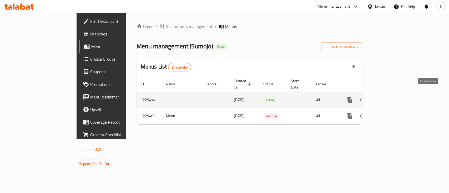
click at [391, 97] on icon "enhanced table" at bounding box center [388, 100] width 6 height 6
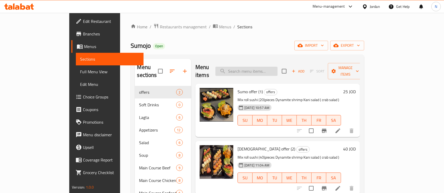
click at [258, 68] on input "search" at bounding box center [246, 71] width 62 height 9
paste input "philadelphia roll"
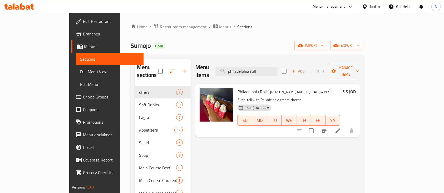
type input "philadelphia roll"
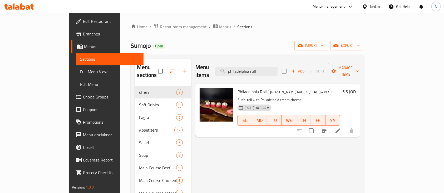
click at [31, 9] on icon at bounding box center [19, 6] width 30 height 6
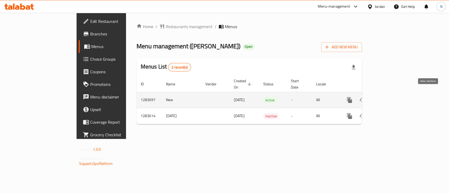
click at [391, 97] on icon "enhanced table" at bounding box center [388, 100] width 6 height 6
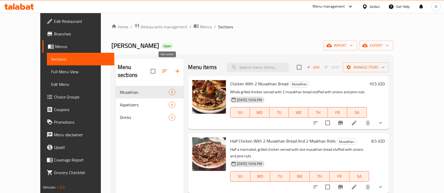
click at [171, 67] on button "button" at bounding box center [177, 71] width 13 height 13
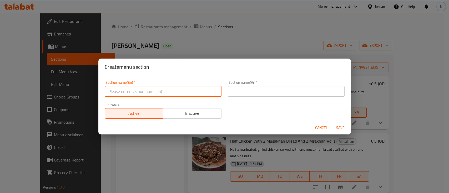
drag, startPoint x: 197, startPoint y: 93, endPoint x: 191, endPoint y: 94, distance: 6.1
click at [197, 93] on input "text" at bounding box center [163, 91] width 117 height 11
type input "1"
click at [165, 87] on input "1" at bounding box center [163, 91] width 117 height 11
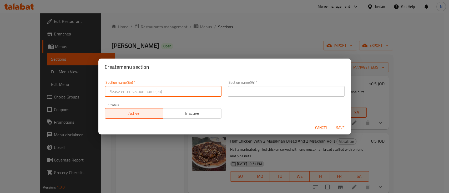
click at [161, 88] on input "text" at bounding box center [163, 91] width 117 height 11
type input "1JD Offers"
drag, startPoint x: 240, startPoint y: 90, endPoint x: 241, endPoint y: 95, distance: 4.9
click at [240, 90] on input "text" at bounding box center [286, 91] width 117 height 11
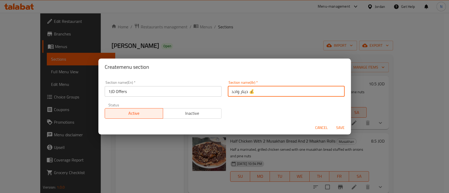
drag, startPoint x: 246, startPoint y: 89, endPoint x: 250, endPoint y: 89, distance: 3.7
click at [250, 89] on input "دينار واحد 💰" at bounding box center [286, 91] width 117 height 11
type input "دينار واحد"
click at [243, 117] on div "Section name(En)   * 1JD Offers Section name(En) * Section name(Ar)   * دينار و…" at bounding box center [225, 100] width 246 height 44
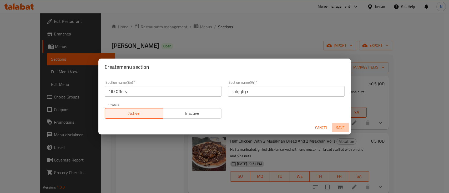
click at [340, 127] on span "Save" at bounding box center [340, 128] width 13 height 7
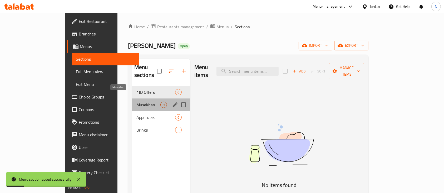
click at [136, 102] on span "Musakhan" at bounding box center [148, 105] width 24 height 6
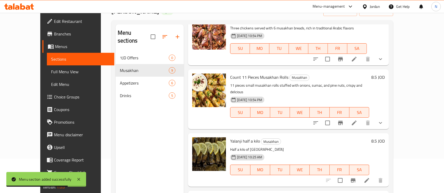
scroll to position [74, 0]
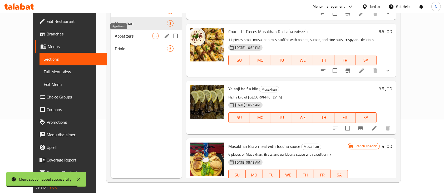
click at [115, 34] on span "Appetizers" at bounding box center [133, 36] width 37 height 6
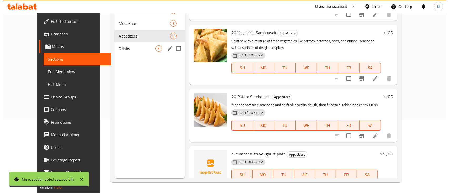
scroll to position [3, 0]
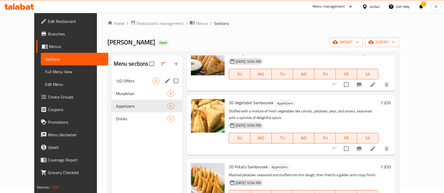
click at [164, 82] on icon "edit" at bounding box center [167, 81] width 6 height 6
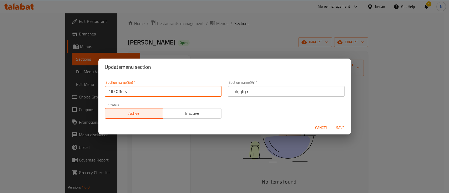
click at [204, 91] on input "1JD Offers" at bounding box center [163, 91] width 117 height 11
click at [204, 91] on input "text" at bounding box center [163, 91] width 117 height 11
click at [195, 96] on input "text" at bounding box center [163, 91] width 117 height 11
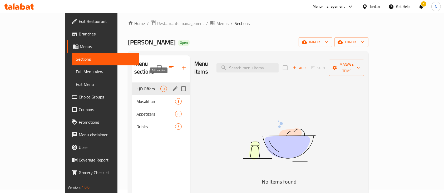
click at [172, 86] on icon "edit" at bounding box center [175, 89] width 6 height 6
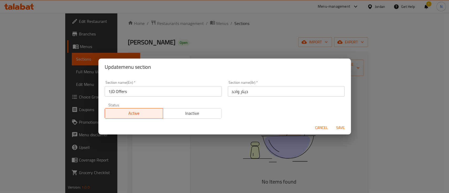
click at [161, 88] on input "1JD Offers" at bounding box center [163, 91] width 117 height 11
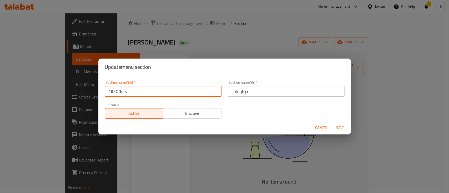
click at [161, 88] on input "1JD Offers" at bounding box center [163, 91] width 117 height 11
click at [160, 94] on input "text" at bounding box center [163, 91] width 117 height 11
click at [160, 96] on input "text" at bounding box center [163, 91] width 117 height 11
drag, startPoint x: 160, startPoint y: 96, endPoint x: 164, endPoint y: 137, distance: 41.3
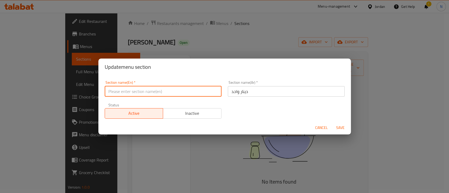
click at [164, 137] on div "Update menu section Section name(En)   * Section name(En) * Section name(Ar)   …" at bounding box center [224, 96] width 449 height 193
click at [151, 91] on input "text" at bounding box center [163, 91] width 117 height 11
type input "ل"
type input "b"
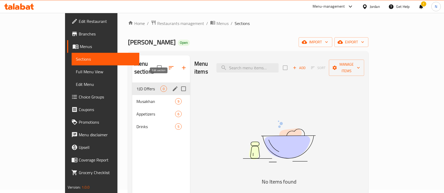
click at [173, 87] on icon "edit" at bounding box center [175, 89] width 5 height 5
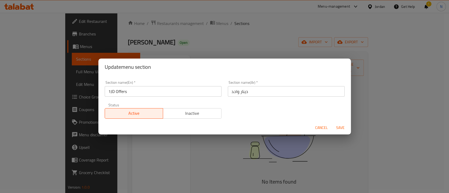
click at [155, 91] on input "1JD Offers" at bounding box center [163, 91] width 117 height 11
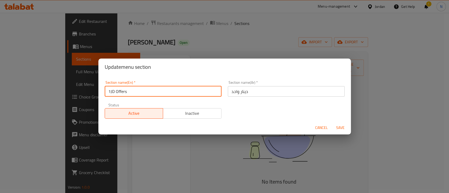
click at [155, 91] on input "1JD Offers" at bounding box center [163, 91] width 117 height 11
type input "b"
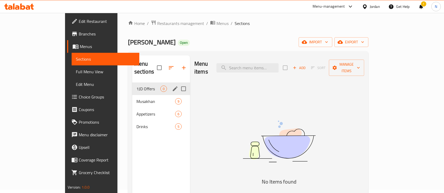
click at [152, 83] on div "1JD Offers 0" at bounding box center [161, 89] width 58 height 13
click at [172, 86] on icon "edit" at bounding box center [175, 89] width 6 height 6
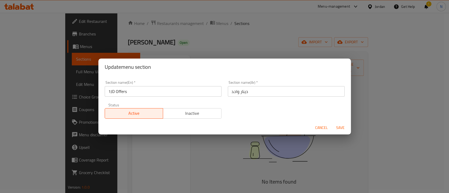
click at [158, 91] on input "1JD Offers" at bounding box center [163, 91] width 117 height 11
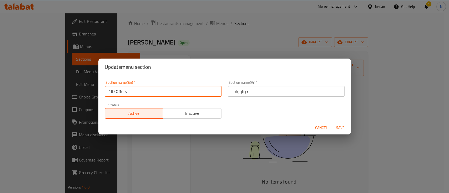
click at [158, 91] on input "1JD Offers" at bounding box center [163, 91] width 117 height 11
type input "b"
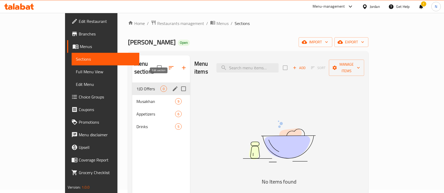
click at [172, 86] on icon "edit" at bounding box center [175, 89] width 6 height 6
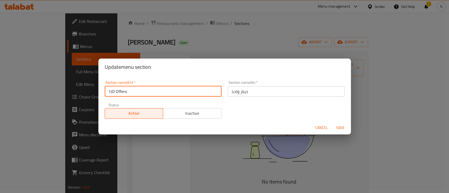
click at [159, 93] on input "1JD Offers" at bounding box center [163, 91] width 117 height 11
click at [159, 93] on input "1JD b" at bounding box center [163, 91] width 117 height 11
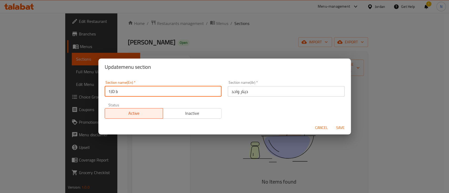
click at [159, 93] on input "1JD b" at bounding box center [163, 91] width 117 height 11
type input "b"
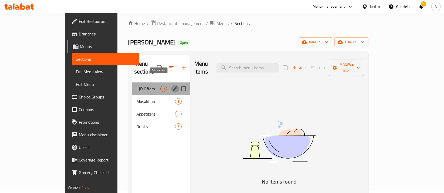
click at [173, 87] on icon "edit" at bounding box center [175, 89] width 5 height 5
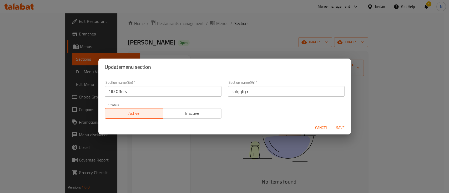
click at [278, 97] on div "Section name(Ar)   * دينار واحد Section name(Ar) *" at bounding box center [286, 89] width 123 height 22
click at [278, 94] on input "دينار واحد" at bounding box center [286, 91] width 117 height 11
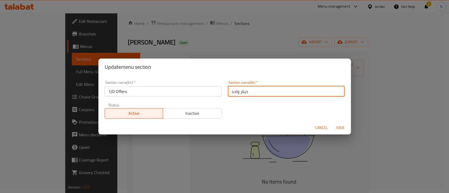
click at [278, 94] on input "دينار واحد" at bounding box center [286, 91] width 117 height 11
type input "h"
type input "ا"
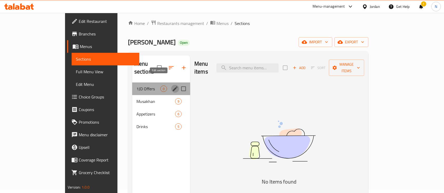
click at [172, 86] on icon "edit" at bounding box center [175, 89] width 6 height 6
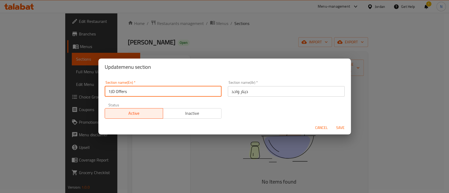
click at [112, 87] on input "1JD Offers" at bounding box center [163, 91] width 117 height 11
type input "ل"
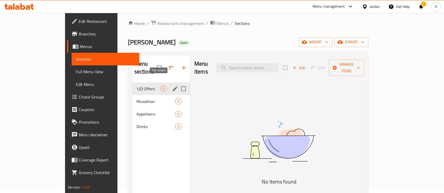
click at [172, 86] on icon "edit" at bounding box center [175, 89] width 6 height 6
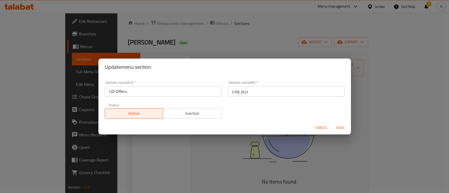
click at [126, 89] on input "1JD Offers" at bounding box center [163, 91] width 117 height 11
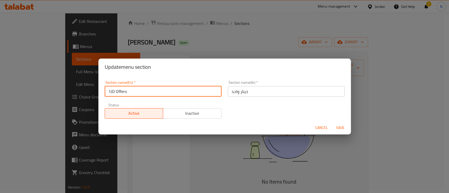
click at [126, 89] on input "1JD Offers" at bounding box center [163, 91] width 117 height 11
type input "Buy 1 & Get 1"
click at [298, 90] on input "دينار واحد" at bounding box center [286, 91] width 117 height 11
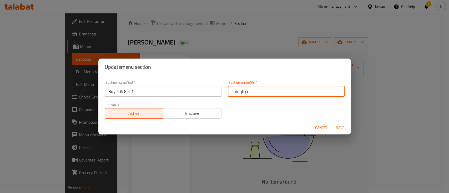
click at [298, 90] on input "دينار واحد" at bounding box center [286, 91] width 117 height 11
type input "h"
type input "ا"
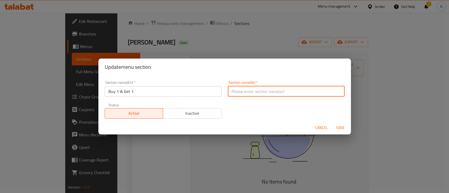
type input "خ"
type input "ا"
type input "م"
type input "اشتري واحد واحصل على الثاني مجانا"
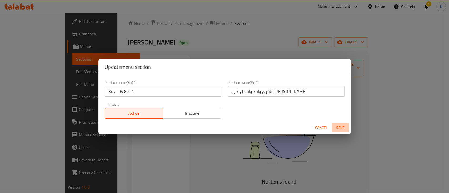
click at [338, 129] on span "Save" at bounding box center [340, 128] width 13 height 7
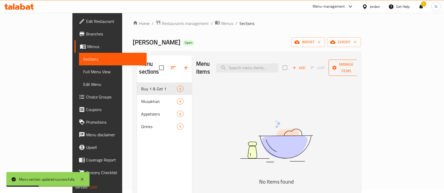
click at [360, 65] on span "Manage items" at bounding box center [346, 67] width 27 height 13
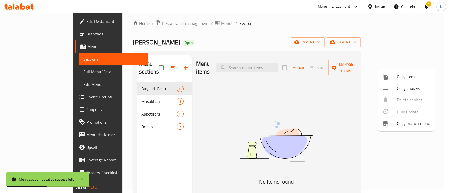
click at [398, 76] on span "Copy items" at bounding box center [413, 77] width 33 height 6
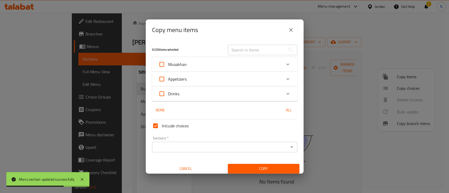
drag, startPoint x: 181, startPoint y: 84, endPoint x: 188, endPoint y: 74, distance: 12.4
click at [186, 77] on label "Appetizers" at bounding box center [171, 79] width 31 height 13
click at [168, 77] on input "Appetizers" at bounding box center [162, 79] width 13 height 13
checkbox input "true"
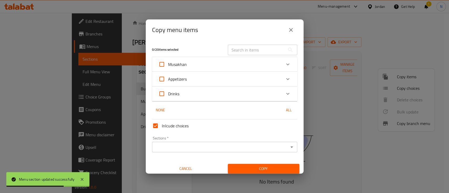
checkbox input "true"
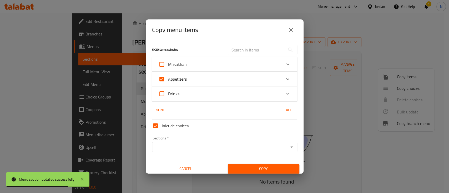
click at [199, 60] on div "Musakhan" at bounding box center [219, 64] width 123 height 13
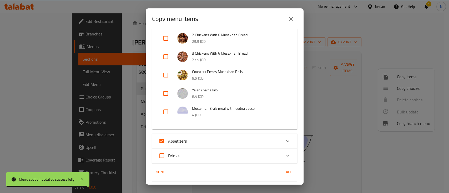
scroll to position [105, 0]
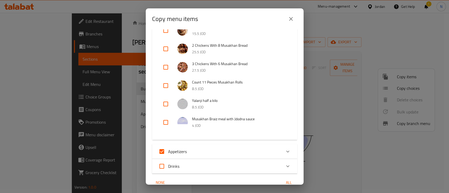
click at [167, 92] on input "checkbox" at bounding box center [165, 85] width 13 height 13
checkbox input "true"
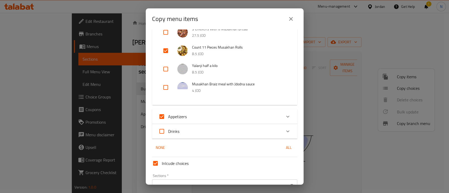
click at [164, 121] on input "Appetizers" at bounding box center [162, 117] width 13 height 13
checkbox input "false"
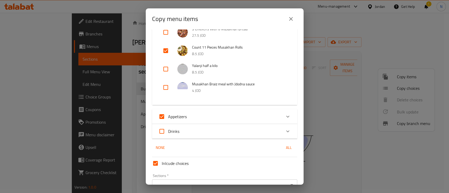
checkbox input "false"
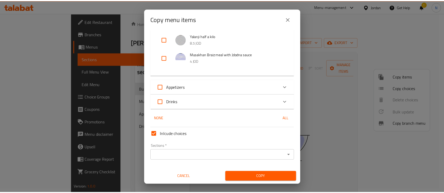
scroll to position [177, 0]
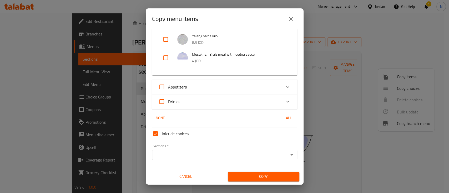
click at [187, 153] on input "Sections   *" at bounding box center [220, 155] width 133 height 7
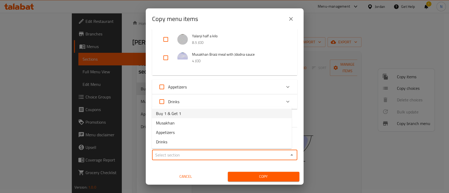
drag, startPoint x: 166, startPoint y: 112, endPoint x: 168, endPoint y: 117, distance: 5.1
click at [166, 112] on span "Buy 1 & Get 1" at bounding box center [168, 114] width 25 height 6
type input "Buy 1 & Get 1"
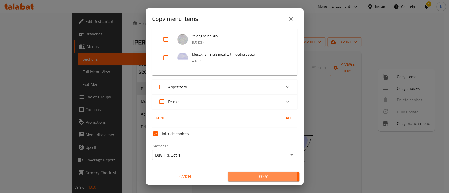
click at [244, 178] on span "Copy" at bounding box center [263, 177] width 63 height 7
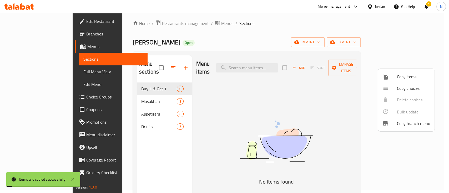
click at [127, 83] on div at bounding box center [224, 96] width 449 height 193
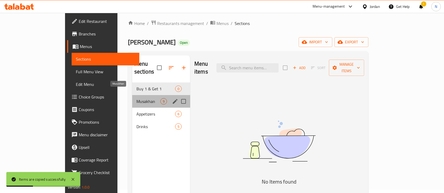
click at [136, 98] on span "Musakhan" at bounding box center [148, 101] width 24 height 6
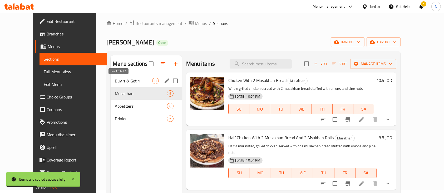
click at [123, 81] on span "Buy 1 & Get 1" at bounding box center [133, 81] width 37 height 6
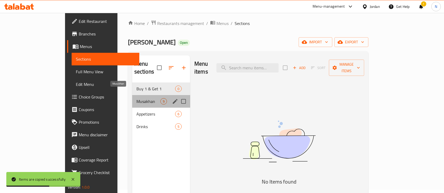
click at [136, 98] on span "Musakhan" at bounding box center [148, 101] width 24 height 6
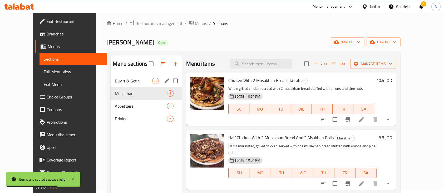
click at [116, 76] on div "Buy 1 & Get 1 0" at bounding box center [146, 81] width 71 height 13
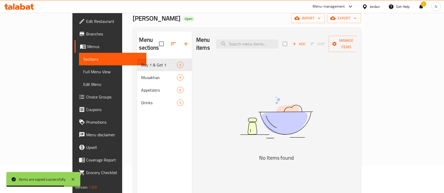
scroll to position [38, 0]
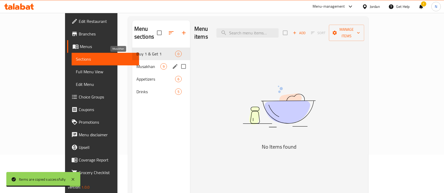
click at [136, 63] on span "Musakhan" at bounding box center [148, 66] width 24 height 6
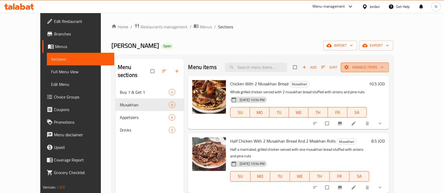
click at [376, 69] on button "Manage items" at bounding box center [365, 68] width 48 height 10
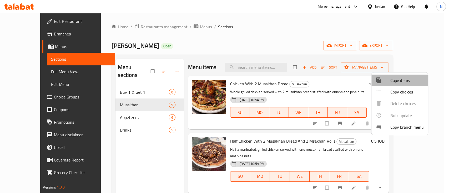
click at [380, 82] on icon at bounding box center [378, 81] width 5 height 6
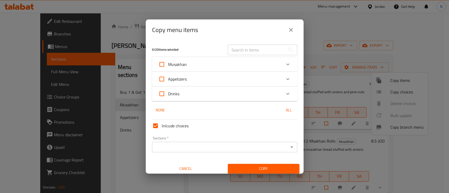
click at [192, 65] on div "Musakhan" at bounding box center [219, 64] width 123 height 13
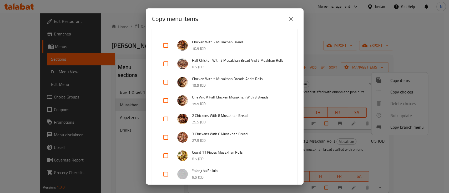
scroll to position [70, 0]
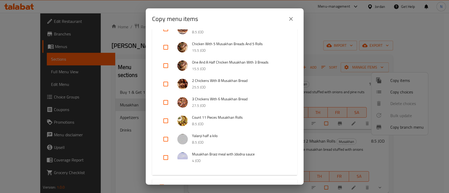
click at [166, 127] on input "checkbox" at bounding box center [165, 121] width 13 height 13
checkbox input "true"
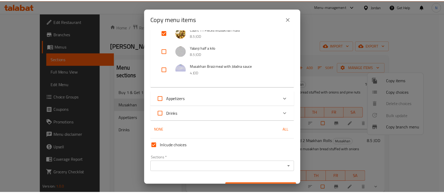
scroll to position [177, 0]
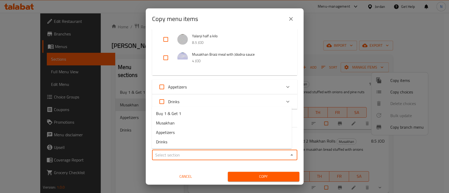
click at [180, 152] on input "Sections   *" at bounding box center [220, 155] width 133 height 7
click at [168, 114] on span "Buy 1 & Get 1" at bounding box center [168, 114] width 25 height 6
type input "Buy 1 & Get 1"
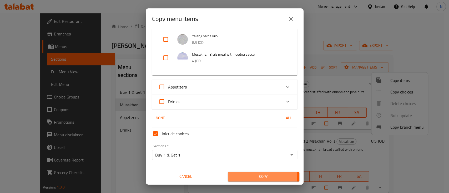
click at [240, 175] on span "Copy" at bounding box center [263, 177] width 63 height 7
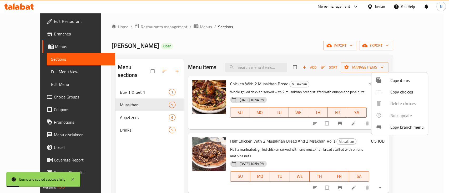
click at [124, 87] on div at bounding box center [224, 96] width 449 height 193
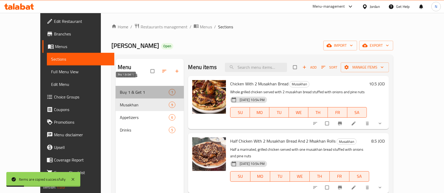
click at [124, 89] on span "Buy 1 & Get 1" at bounding box center [144, 92] width 49 height 6
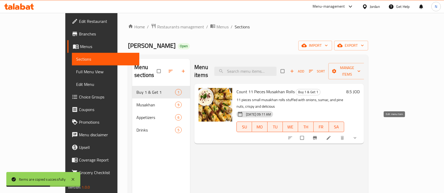
click at [331, 136] on icon at bounding box center [329, 138] width 4 height 4
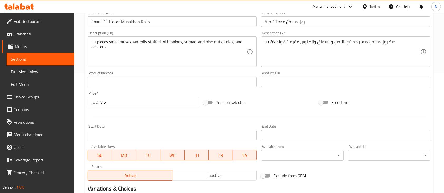
scroll to position [140, 0]
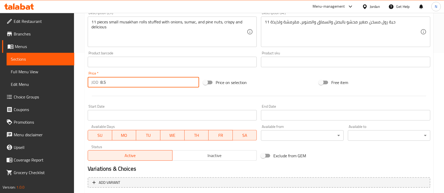
click at [115, 85] on input "8.5" at bounding box center [149, 82] width 99 height 11
type input "17"
click at [101, 135] on span "SU" at bounding box center [100, 136] width 20 height 8
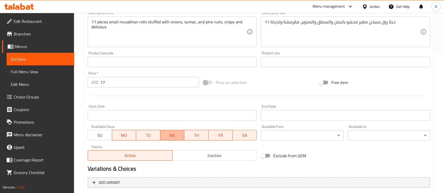
click at [178, 136] on span "WE" at bounding box center [172, 136] width 20 height 8
click at [200, 136] on span "TH" at bounding box center [196, 136] width 20 height 8
click at [226, 135] on span "FR" at bounding box center [221, 136] width 20 height 8
click at [243, 135] on span "SA" at bounding box center [245, 136] width 20 height 8
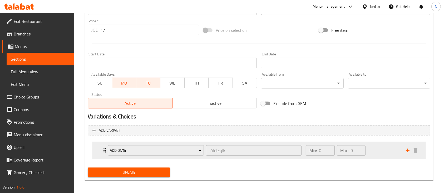
scroll to position [195, 0]
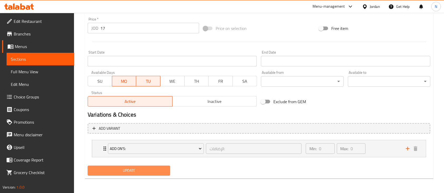
click at [154, 168] on span "Update" at bounding box center [129, 171] width 74 height 7
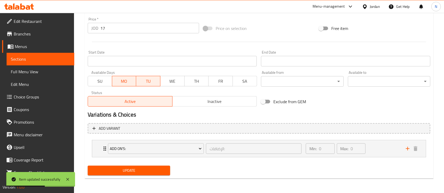
scroll to position [54, 0]
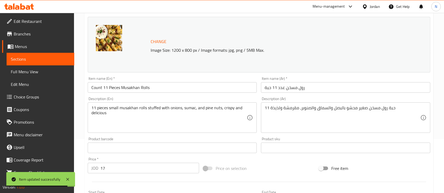
click at [313, 89] on input "رول مسخن عدد 11 حبة" at bounding box center [345, 87] width 169 height 11
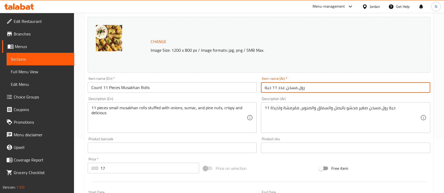
click at [266, 88] on input "رول مسخن عدد 11 حبة" at bounding box center [345, 87] width 169 height 11
click at [265, 88] on input "رول مسخن عدد 11 حبة" at bounding box center [345, 87] width 169 height 11
click at [337, 86] on input "اشتري رول مسخن عدد 11 حبة" at bounding box center [345, 87] width 169 height 11
type input "اشتري رول مسخن عدد 11 حبة واحصل على الثاني مجانا"
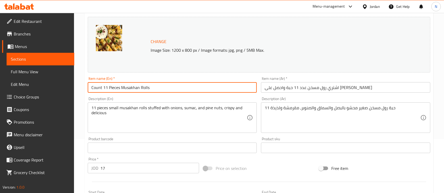
click at [92, 89] on input "Count 11 Pieces Musakhan Rolls" at bounding box center [172, 87] width 169 height 11
click at [158, 87] on input "Buy Count 11 Pieces Musakhan Rolls" at bounding box center [172, 87] width 169 height 11
drag, startPoint x: 111, startPoint y: 86, endPoint x: 158, endPoint y: 89, distance: 47.5
click at [157, 89] on input "Buy Count 11 Pieces Musakhan Rolls and get" at bounding box center [172, 87] width 169 height 11
click at [178, 89] on input "Buy Count 11 Pieces Musakhan Rolls and get" at bounding box center [172, 87] width 169 height 11
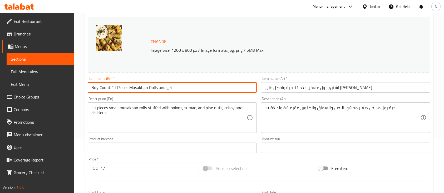
paste input "11 Pieces Musakhan Rolls"
click at [194, 91] on input "Buy Count 11 Pieces Musakhan Rolls and get 11 Pieces Musakhan Rolls for free" at bounding box center [172, 87] width 169 height 11
type input "Buy Count 11 Pieces Musakhan Rolls and get 11 Pieces Musakhan Rolls for free"
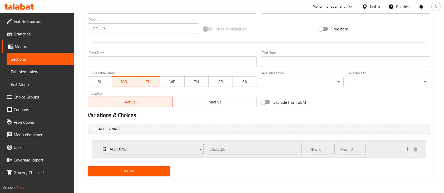
scroll to position [195, 0]
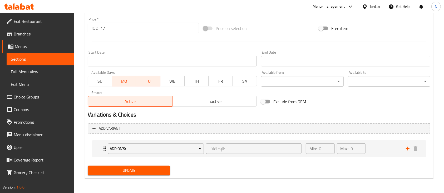
click at [157, 168] on span "Update" at bounding box center [129, 171] width 74 height 7
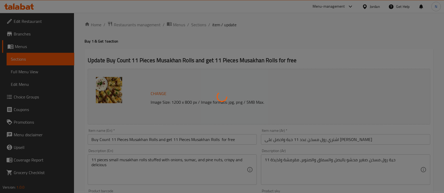
scroll to position [0, 0]
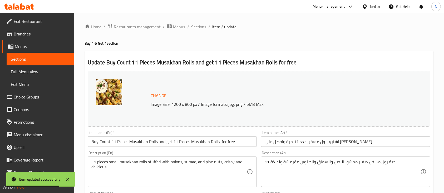
click at [47, 32] on span "Branches" at bounding box center [42, 34] width 56 height 6
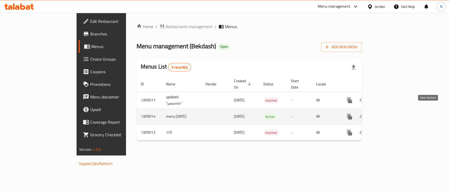
click at [390, 114] on icon "enhanced table" at bounding box center [387, 116] width 5 height 5
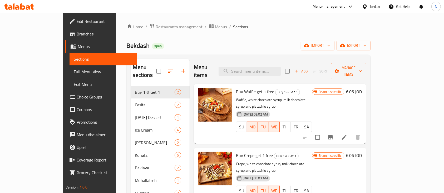
click at [351, 133] on li at bounding box center [344, 137] width 15 height 9
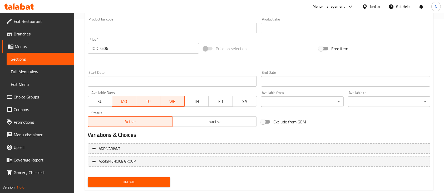
scroll to position [175, 0]
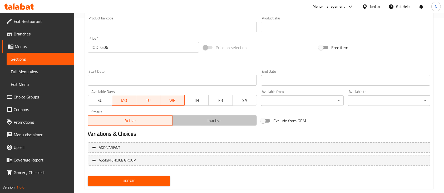
click at [196, 123] on span "Inactive" at bounding box center [214, 121] width 80 height 8
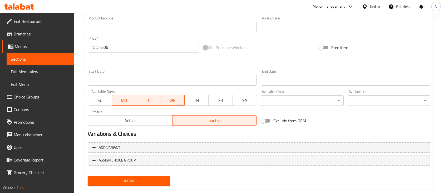
click at [146, 185] on button "Update" at bounding box center [129, 182] width 82 height 10
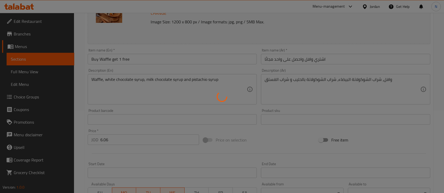
scroll to position [0, 0]
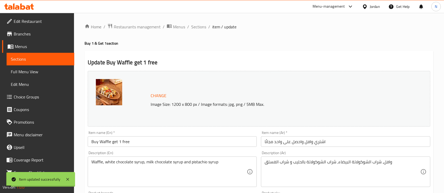
click at [204, 31] on div "Home / Restaurants management / Menus / Sections / item / update Buy 1 & Get 1 …" at bounding box center [258, 196] width 349 height 346
click at [204, 29] on span "Sections" at bounding box center [198, 27] width 15 height 6
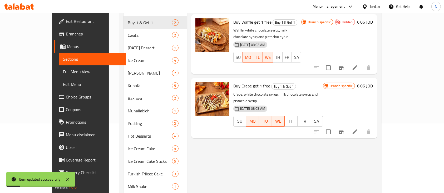
scroll to position [70, 0]
click at [362, 127] on li at bounding box center [354, 131] width 15 height 9
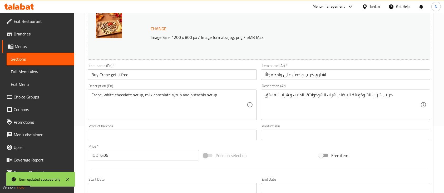
scroll to position [140, 0]
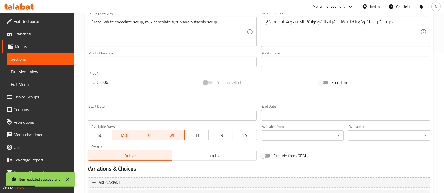
click at [196, 160] on button "Inactive" at bounding box center [214, 156] width 85 height 11
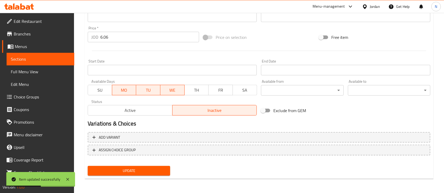
scroll to position [186, 0]
click at [161, 173] on span "Update" at bounding box center [129, 171] width 74 height 7
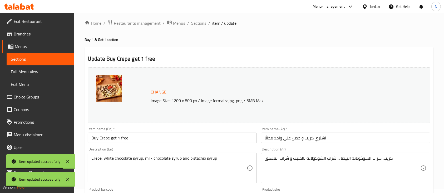
scroll to position [0, 0]
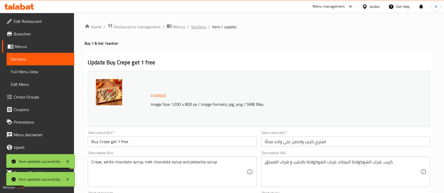
click at [196, 27] on span "Sections" at bounding box center [198, 27] width 15 height 6
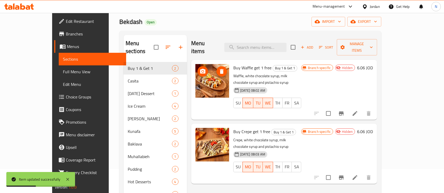
scroll to position [35, 0]
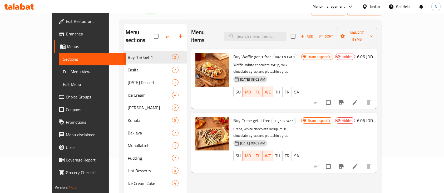
click at [20, 8] on icon at bounding box center [22, 6] width 5 height 6
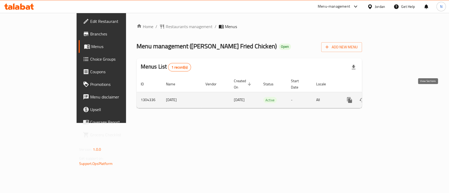
click at [390, 98] on icon "enhanced table" at bounding box center [387, 100] width 5 height 5
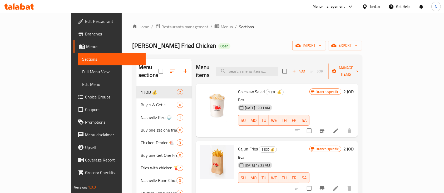
click at [86, 46] on span "Menus" at bounding box center [113, 46] width 55 height 6
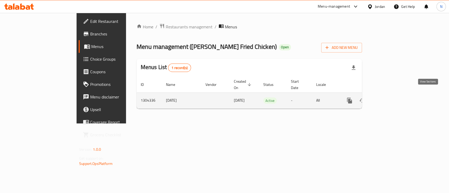
click at [390, 98] on icon "enhanced table" at bounding box center [387, 100] width 5 height 5
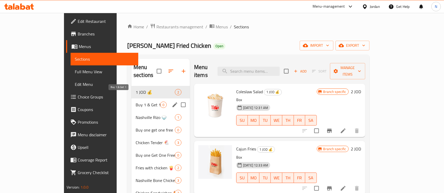
click at [136, 102] on span "Buy 1 & Get 1" at bounding box center [148, 105] width 24 height 6
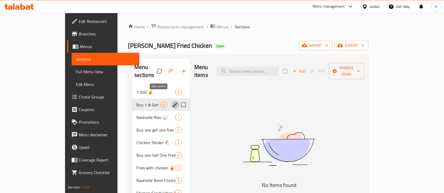
click at [172, 102] on icon "edit" at bounding box center [175, 105] width 6 height 6
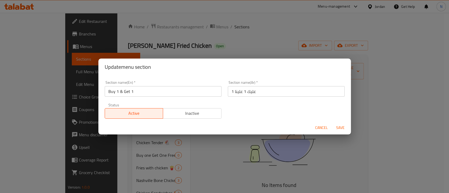
click at [183, 93] on input "Buy 1 & Get 1" at bounding box center [163, 91] width 117 height 11
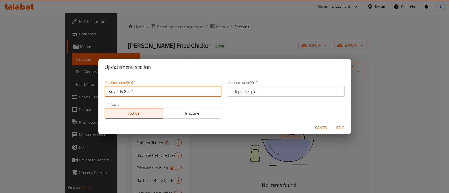
click at [183, 93] on input "Buy 1 & Get 1" at bounding box center [163, 91] width 117 height 11
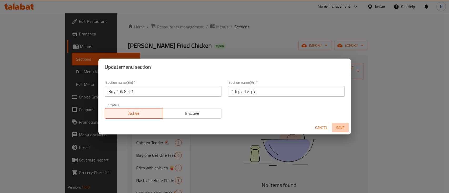
click at [332, 128] on button "Save" at bounding box center [340, 128] width 17 height 10
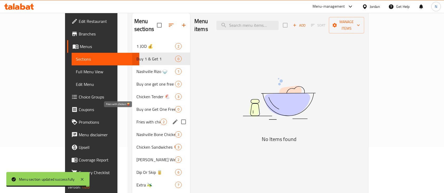
scroll to position [35, 0]
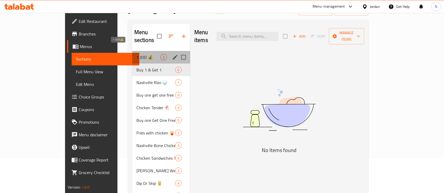
click at [136, 54] on span "1 JOD 💰" at bounding box center [148, 57] width 24 height 6
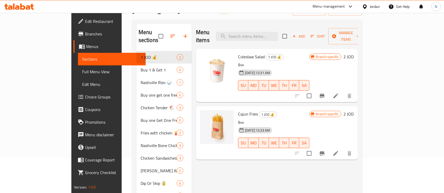
click at [338, 94] on icon at bounding box center [335, 96] width 5 height 5
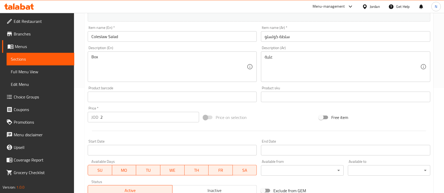
scroll to position [140, 0]
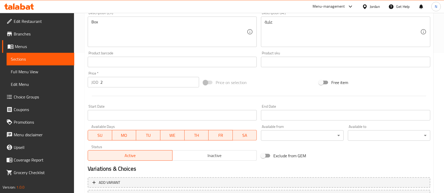
click at [126, 136] on span "MO" at bounding box center [124, 136] width 20 height 8
click at [155, 136] on span "TU" at bounding box center [148, 136] width 20 height 8
click at [176, 136] on span "WE" at bounding box center [172, 136] width 20 height 8
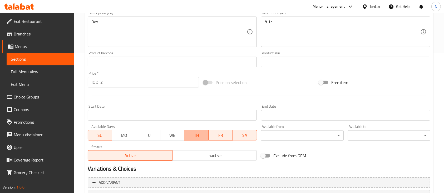
click at [197, 134] on span "TH" at bounding box center [196, 136] width 20 height 8
click at [227, 134] on span "FR" at bounding box center [221, 136] width 20 height 8
click at [250, 133] on span "SA" at bounding box center [245, 136] width 20 height 8
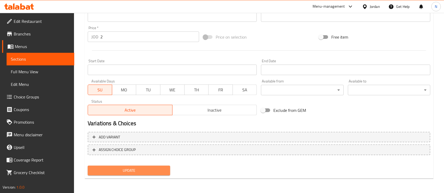
click at [163, 168] on span "Update" at bounding box center [129, 171] width 74 height 7
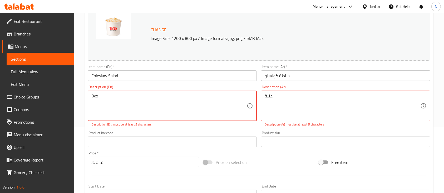
scroll to position [0, 0]
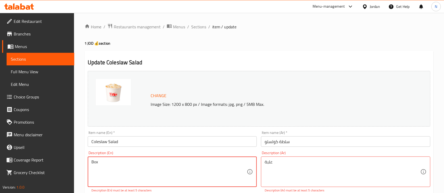
click at [134, 165] on textarea "Box" at bounding box center [168, 172] width 155 height 25
type textarea "Box."
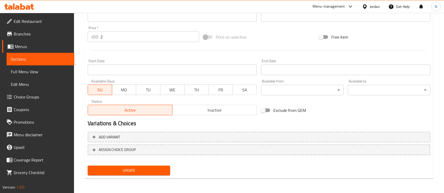
type textarea "علبة."
click at [140, 173] on span "Update" at bounding box center [129, 171] width 74 height 7
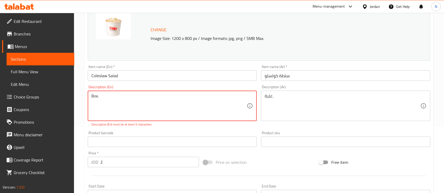
click at [130, 100] on textarea "Box." at bounding box center [168, 106] width 155 height 25
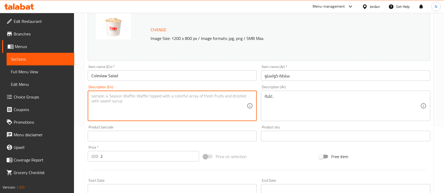
type textarea "."
type textarea "Boxx"
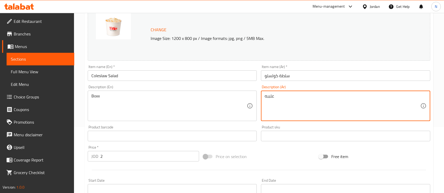
click at [268, 95] on textarea "علببه" at bounding box center [342, 106] width 155 height 25
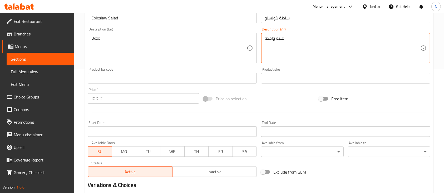
scroll to position [186, 0]
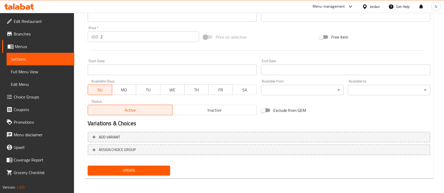
type textarea "علبة واحدة"
click at [145, 171] on span "Update" at bounding box center [129, 171] width 74 height 7
click at [122, 169] on span "Update" at bounding box center [129, 171] width 74 height 7
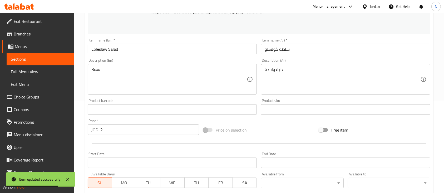
scroll to position [11, 0]
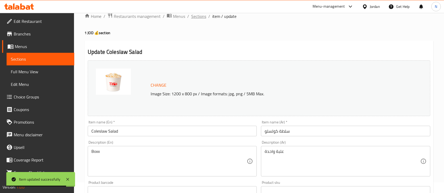
click at [205, 19] on span "Sections" at bounding box center [198, 16] width 15 height 6
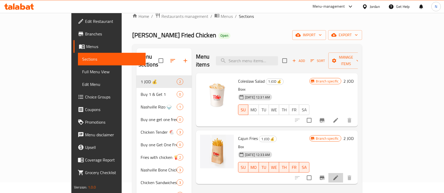
click at [343, 173] on li at bounding box center [335, 177] width 15 height 9
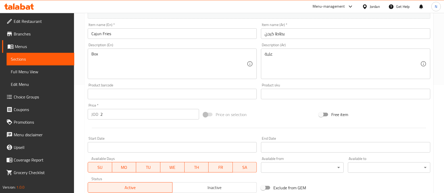
scroll to position [140, 0]
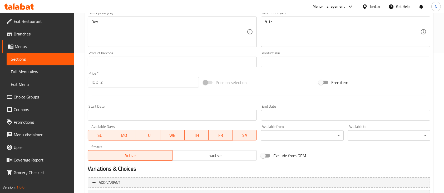
click at [134, 137] on span "MO" at bounding box center [124, 136] width 20 height 8
click at [139, 138] on span "TU" at bounding box center [148, 136] width 20 height 8
click at [179, 138] on span "WE" at bounding box center [172, 136] width 20 height 8
click at [192, 137] on span "TH" at bounding box center [196, 136] width 20 height 8
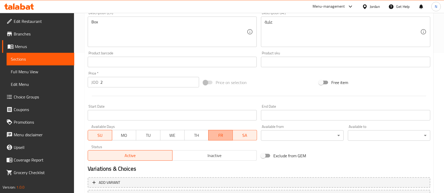
click at [211, 137] on span "FR" at bounding box center [221, 136] width 20 height 8
click at [234, 136] on button "SA" at bounding box center [244, 135] width 24 height 11
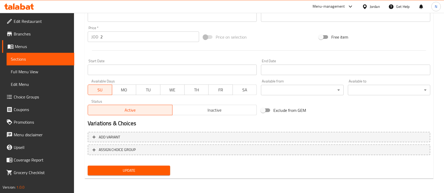
click at [142, 168] on span "Update" at bounding box center [129, 171] width 74 height 7
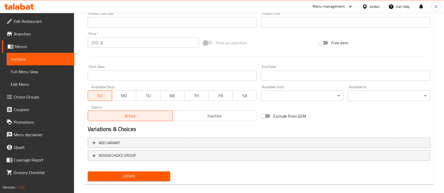
scroll to position [66, 0]
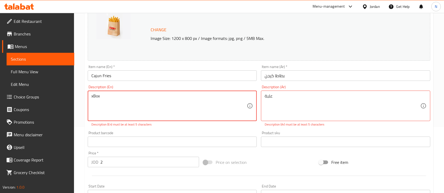
click at [124, 94] on textarea "xBox" at bounding box center [168, 106] width 155 height 25
type textarea "x"
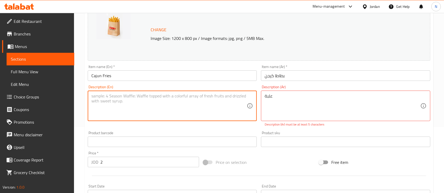
type textarea "b"
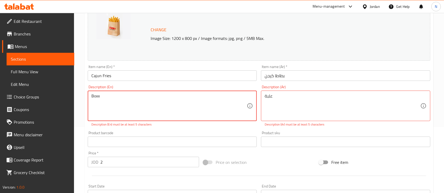
type textarea "Boxx"
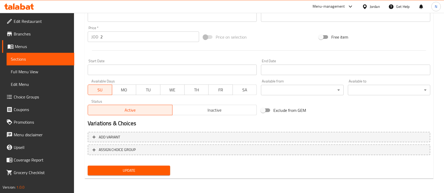
type textarea "علبة واحدة"
click at [129, 167] on button "Update" at bounding box center [129, 171] width 82 height 10
click at [130, 169] on span "Update" at bounding box center [129, 171] width 74 height 7
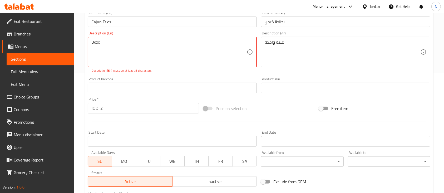
scroll to position [192, 0]
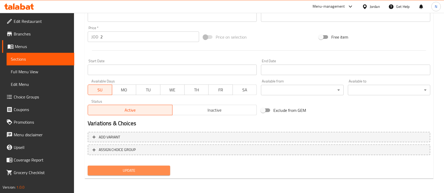
click at [137, 168] on span "Update" at bounding box center [129, 171] width 74 height 7
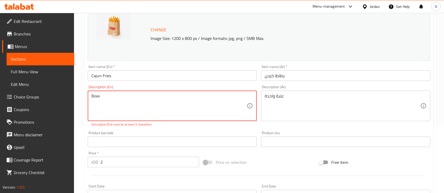
click at [128, 106] on textarea "Boxx" at bounding box center [168, 106] width 155 height 25
type textarea "خ"
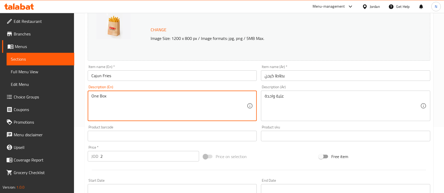
scroll to position [186, 0]
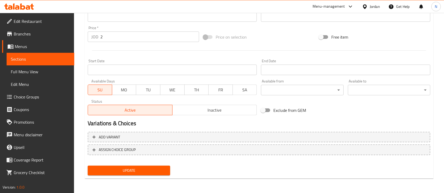
type textarea "One Box"
click at [131, 168] on span "Update" at bounding box center [129, 171] width 74 height 7
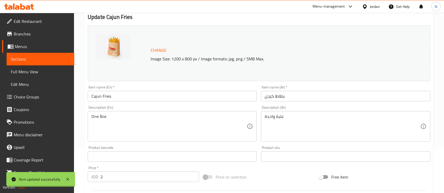
scroll to position [0, 0]
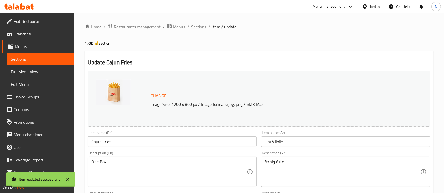
click at [199, 24] on span "Sections" at bounding box center [198, 27] width 15 height 6
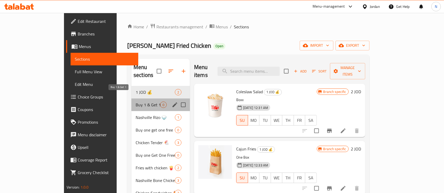
click at [136, 102] on span "Buy 1 & Get 1" at bounding box center [148, 105] width 24 height 6
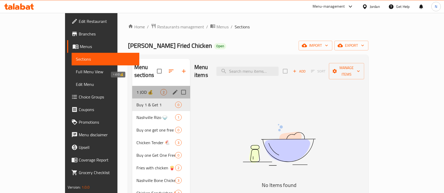
click at [136, 89] on span "1 JOD 💰" at bounding box center [148, 92] width 24 height 6
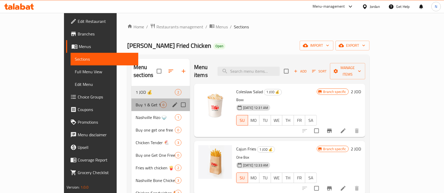
click at [131, 99] on div "Buy 1 & Get 1 0" at bounding box center [160, 105] width 58 height 13
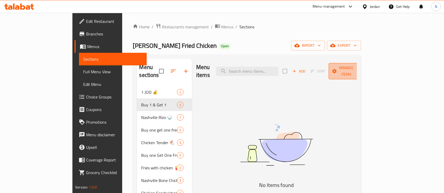
click at [360, 69] on span "Manage items" at bounding box center [346, 71] width 27 height 13
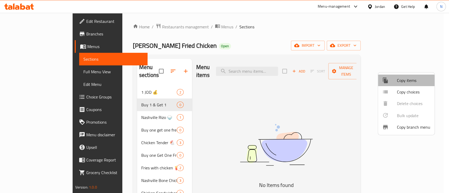
click at [386, 82] on icon at bounding box center [385, 81] width 5 height 6
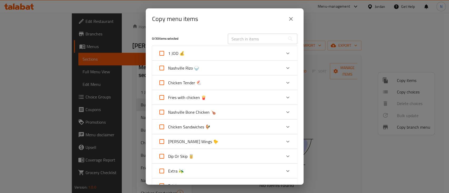
click at [245, 38] on input "text" at bounding box center [256, 39] width 57 height 11
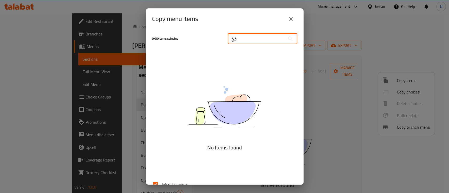
type input "ف"
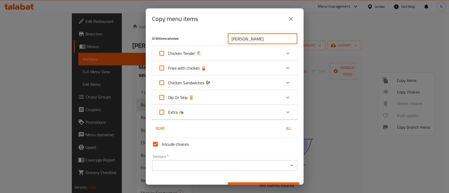
type input "tito"
click at [222, 68] on div "Fries with chicken 🍟" at bounding box center [219, 68] width 123 height 13
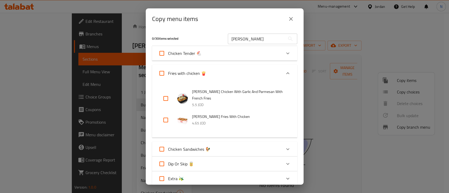
click at [164, 102] on input "checkbox" at bounding box center [165, 98] width 13 height 13
checkbox input "true"
click at [163, 122] on input "checkbox" at bounding box center [165, 120] width 13 height 13
checkbox input "true"
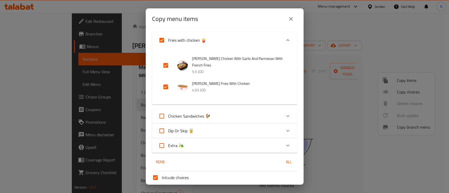
scroll to position [77, 0]
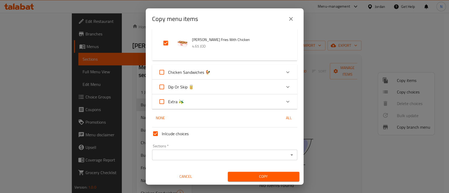
click at [212, 150] on div "Sections *" at bounding box center [224, 155] width 145 height 11
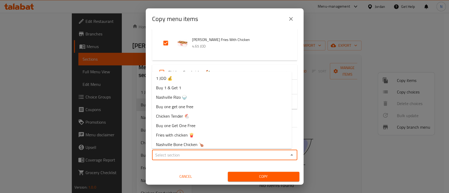
click at [217, 152] on input "Sections   *" at bounding box center [220, 155] width 133 height 7
drag, startPoint x: 169, startPoint y: 89, endPoint x: 181, endPoint y: 113, distance: 26.3
click at [169, 89] on span "Buy 1 & Get 1" at bounding box center [168, 88] width 25 height 6
type input "Buy 1 & Get 1"
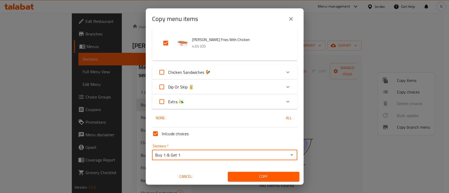
click at [235, 177] on span "Copy" at bounding box center [263, 177] width 63 height 7
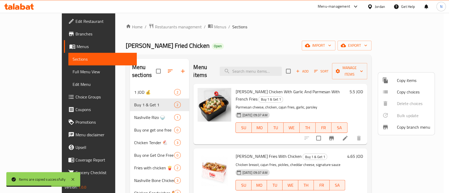
click at [289, 29] on div at bounding box center [224, 96] width 449 height 193
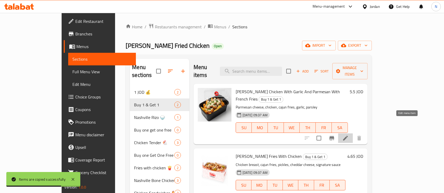
click at [348, 135] on icon at bounding box center [345, 138] width 6 height 6
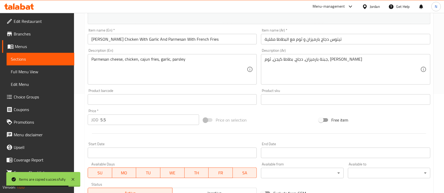
scroll to position [105, 0]
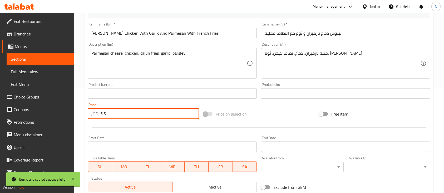
drag, startPoint x: 119, startPoint y: 111, endPoint x: 91, endPoint y: 111, distance: 27.4
click at [91, 111] on div "JOD 5.5 Price *" at bounding box center [143, 114] width 111 height 11
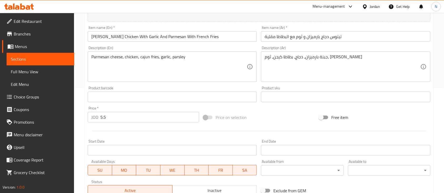
click at [139, 118] on input "5.5" at bounding box center [149, 117] width 99 height 11
type input "11"
click at [105, 172] on span "SU" at bounding box center [100, 171] width 20 height 8
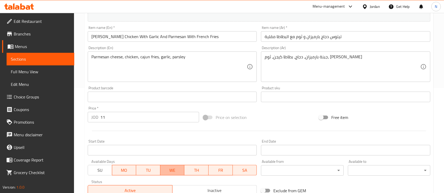
click at [179, 169] on span "WE" at bounding box center [172, 171] width 20 height 8
click at [192, 171] on span "TH" at bounding box center [196, 171] width 20 height 8
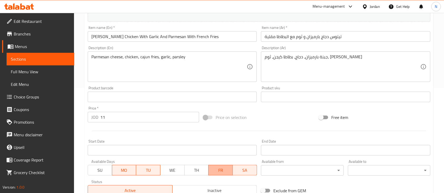
click at [219, 174] on span "FR" at bounding box center [221, 171] width 20 height 8
click at [249, 174] on span "SA" at bounding box center [245, 171] width 20 height 8
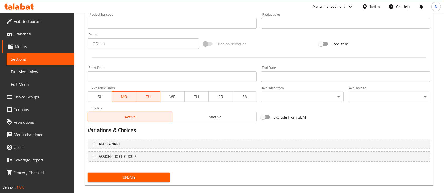
scroll to position [186, 0]
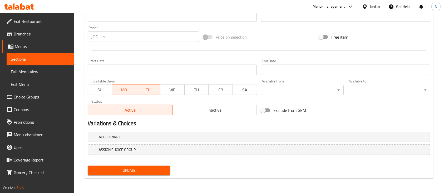
click at [153, 169] on span "Update" at bounding box center [129, 171] width 74 height 7
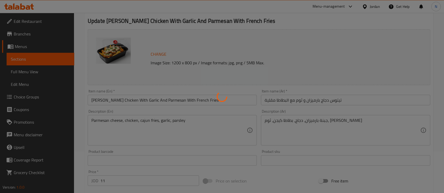
scroll to position [0, 0]
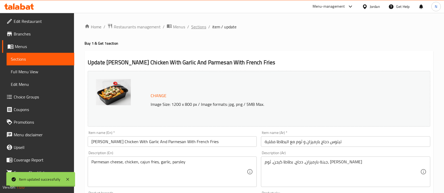
click at [199, 26] on span "Sections" at bounding box center [198, 27] width 15 height 6
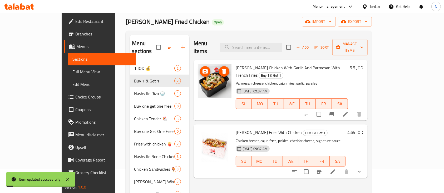
scroll to position [35, 0]
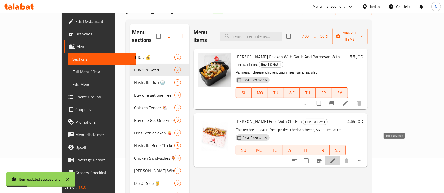
click at [336, 158] on icon at bounding box center [333, 161] width 6 height 6
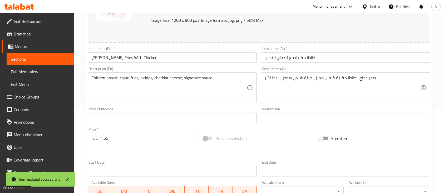
scroll to position [140, 0]
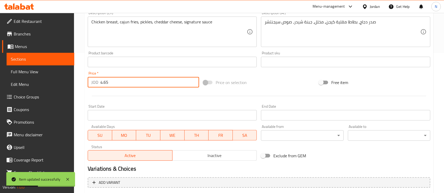
drag, startPoint x: 109, startPoint y: 77, endPoint x: 94, endPoint y: 80, distance: 15.3
click at [94, 80] on div "JOD 4.65 Price *" at bounding box center [143, 82] width 111 height 11
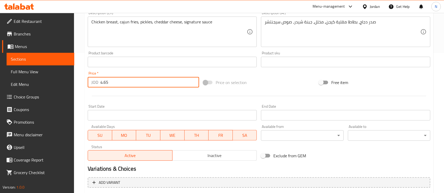
click at [154, 84] on input "4.65" at bounding box center [149, 82] width 99 height 11
paste input "9.3"
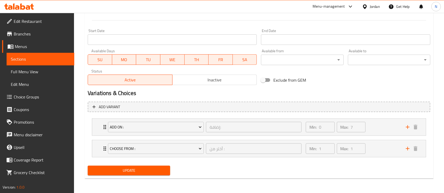
type input "9.3"
click at [157, 174] on button "Update" at bounding box center [129, 171] width 82 height 10
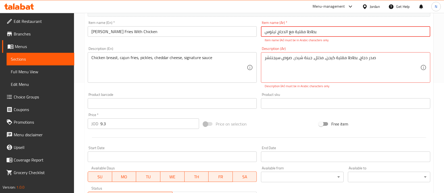
scroll to position [115, 0]
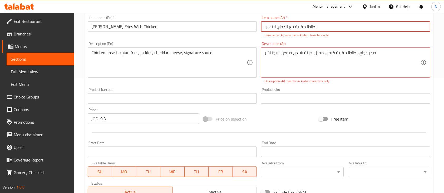
click at [322, 77] on div "‎صدر دجاج، بطاطا مقلية كيجن، مخلل، جبنة شيدر، صوص سيجنتشر Description (Ar)" at bounding box center [345, 62] width 169 height 31
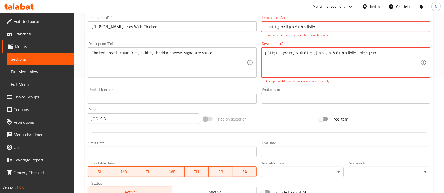
click at [311, 26] on input "تيتوس ‎بطاطا مقلية مع الدجاج" at bounding box center [345, 26] width 169 height 11
click at [287, 27] on input "تيتوس ‎بطاطا مقلية مع الدجاج" at bounding box center [345, 26] width 169 height 11
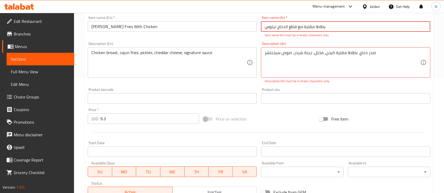
type input "تيتوس ‎بطاطا مقلية مع قطع الدجاج"
click at [313, 77] on div "‎صدر دجاج، بطاطا مقلية كيجن، مخلل، جبنة شيدر، صوص سيجنتشر Description (Ar)" at bounding box center [345, 62] width 169 height 31
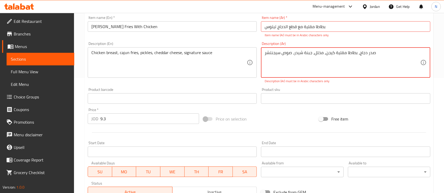
click at [296, 60] on textarea "‎صدر دجاج، بطاطا مقلية كيجن، مخلل، جبنة شيدر، صوص سيجنتشر" at bounding box center [342, 62] width 155 height 25
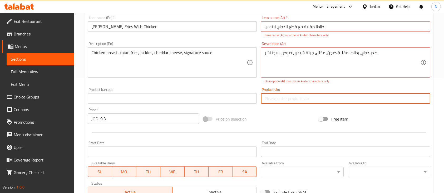
click at [266, 101] on input "text" at bounding box center [345, 98] width 169 height 11
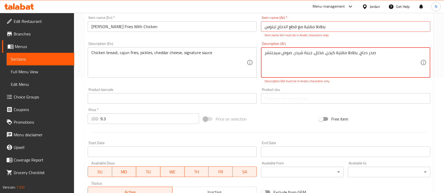
click at [359, 59] on textarea "‎صدر دجاج، بطاطا مقلية كيجن، مخلل، جبنة شيدر، صوص سيجنتشر" at bounding box center [342, 62] width 155 height 25
type textarea "‎صدر دجاج مطقع ، بطاطا مقلية كيجن، مخلل، جبنة شيدر، صوص سيجنتشر"
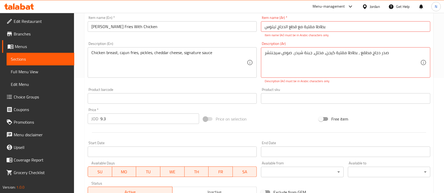
click at [251, 128] on div at bounding box center [259, 132] width 347 height 13
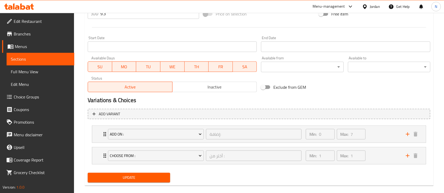
click at [152, 182] on button "Update" at bounding box center [129, 178] width 82 height 10
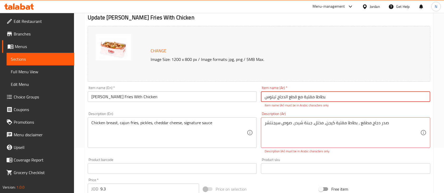
click at [235, 94] on input "Tito's Fries With Chicken" at bounding box center [172, 97] width 169 height 11
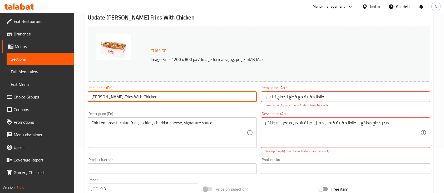
click at [235, 94] on input "Tito's Fries With Chicken" at bounding box center [172, 97] width 169 height 11
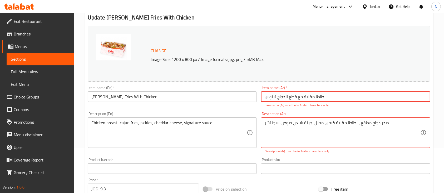
click at [308, 97] on input "تيتوس ‎بطاطا مقلية مع قطع الدجاج" at bounding box center [345, 97] width 169 height 11
paste input "طاطس تيتو م"
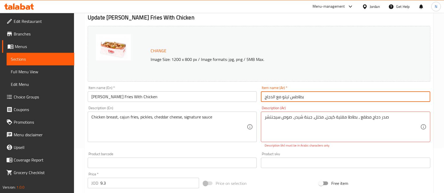
type input "بطاطس تيتو مع الدجاج"
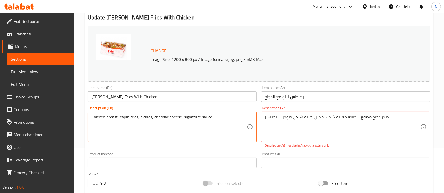
click at [210, 115] on textarea "Chicken breast, cajun fries, pickles, cheddar cheese, signature sauce" at bounding box center [168, 127] width 155 height 25
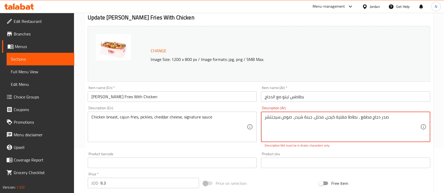
click at [324, 124] on textarea "‎صدر دجاج مطقع ، بطاطا مقلية كيجن، مخلل، جبنة شيدر، صوص سيجنتشر" at bounding box center [342, 127] width 155 height 25
paste textarea "صدر دجاج، بطاطس كاجون، مخلل، جبنة شيدر، صلصة مميزة"
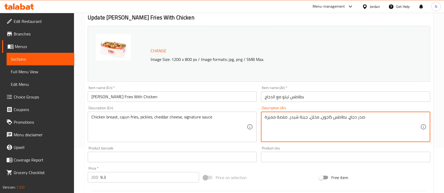
type textarea "صدر دجاج، بطاطس كاجون، مخلل، جبنة شيدر، صلصة مميزة"
click at [315, 153] on input "text" at bounding box center [345, 157] width 169 height 11
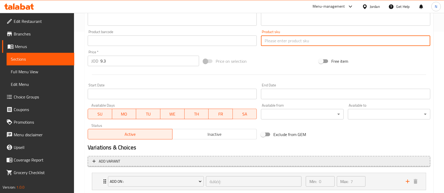
scroll to position [216, 0]
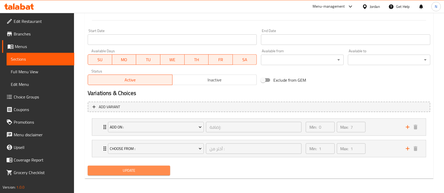
click at [149, 170] on span "Update" at bounding box center [129, 171] width 74 height 7
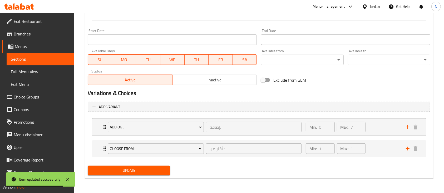
click at [43, 36] on span "Branches" at bounding box center [42, 34] width 56 height 6
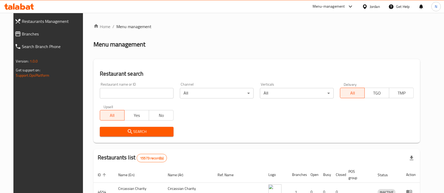
click at [354, 7] on div "Menu-management" at bounding box center [332, 6] width 49 height 13
click at [337, 8] on div "Menu-management" at bounding box center [328, 6] width 32 height 6
click at [312, 33] on div "Agent Campaigns Center" at bounding box center [299, 36] width 40 height 6
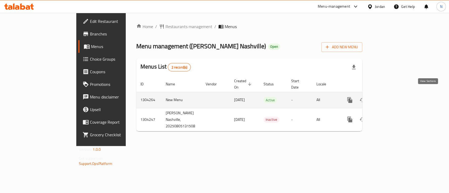
click at [391, 97] on icon "enhanced table" at bounding box center [388, 100] width 6 height 6
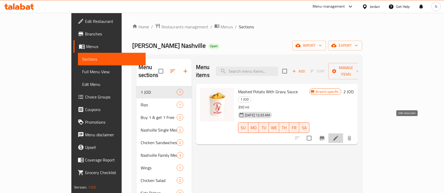
click at [338, 136] on icon at bounding box center [335, 138] width 5 height 5
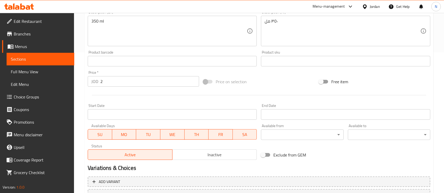
scroll to position [175, 0]
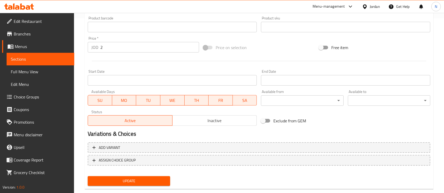
click at [127, 102] on span "MO" at bounding box center [124, 101] width 20 height 8
click at [139, 102] on span "TU" at bounding box center [148, 101] width 20 height 8
click at [164, 101] on span "WE" at bounding box center [172, 101] width 20 height 8
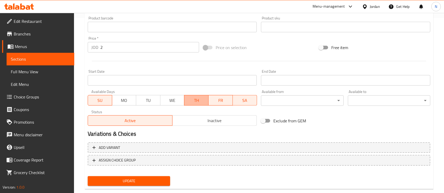
click at [197, 101] on span "TH" at bounding box center [196, 101] width 20 height 8
click at [222, 100] on span "FR" at bounding box center [221, 101] width 20 height 8
click at [253, 100] on span "SA" at bounding box center [245, 101] width 20 height 8
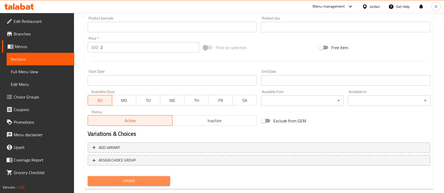
drag, startPoint x: 133, startPoint y: 182, endPoint x: 132, endPoint y: 178, distance: 4.1
click at [132, 183] on span "Update" at bounding box center [129, 181] width 74 height 7
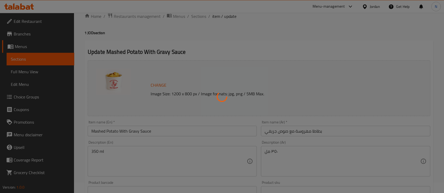
scroll to position [0, 0]
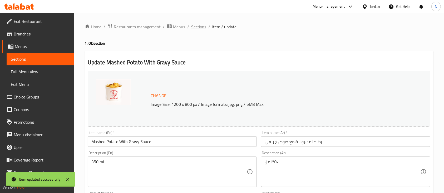
click at [194, 29] on span "Sections" at bounding box center [198, 27] width 15 height 6
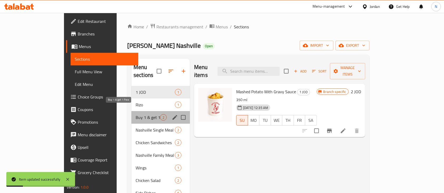
click at [136, 114] on span "Buy 1 & get 1 Free" at bounding box center [148, 117] width 24 height 6
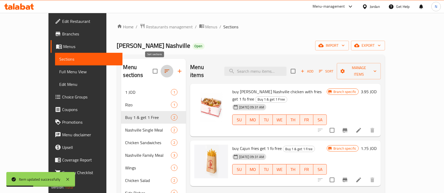
click at [161, 69] on button "button" at bounding box center [167, 71] width 13 height 13
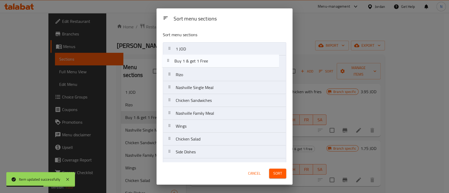
drag, startPoint x: 191, startPoint y: 75, endPoint x: 190, endPoint y: 60, distance: 15.1
click at [190, 60] on nav "1 JOD [PERSON_NAME] Buy 1 & get 1 Free Nashville Single Meal Chicken Sandwiches…" at bounding box center [224, 113] width 123 height 142
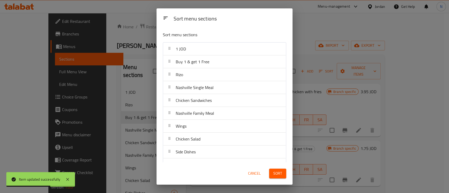
click at [282, 173] on button "Sort" at bounding box center [277, 174] width 17 height 10
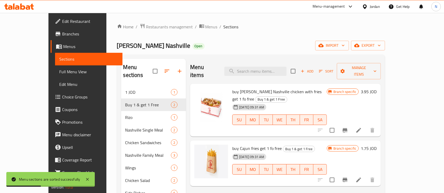
click at [362, 177] on icon at bounding box center [358, 180] width 6 height 6
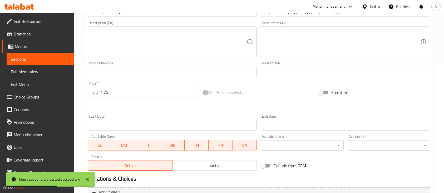
scroll to position [186, 0]
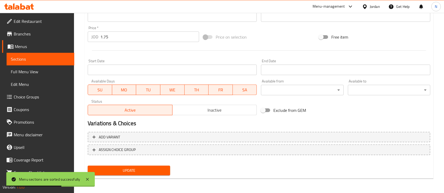
click at [102, 90] on span "SU" at bounding box center [100, 90] width 20 height 8
click at [184, 90] on button "WE" at bounding box center [172, 90] width 24 height 11
drag, startPoint x: 192, startPoint y: 90, endPoint x: 207, endPoint y: 91, distance: 15.3
click at [193, 91] on span "TH" at bounding box center [196, 90] width 20 height 8
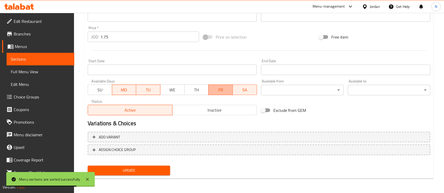
click at [220, 91] on span "FR" at bounding box center [221, 90] width 20 height 8
click at [239, 91] on span "SA" at bounding box center [245, 90] width 20 height 8
drag, startPoint x: 135, startPoint y: 178, endPoint x: 139, endPoint y: 169, distance: 10.2
click at [135, 178] on div "Update buy Cajun fries get 1 fo free Change Image Size: 1200 x 800 px / Image f…" at bounding box center [258, 22] width 349 height 314
click at [139, 169] on span "Update" at bounding box center [129, 171] width 74 height 7
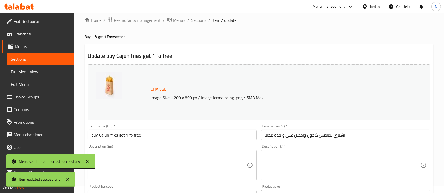
scroll to position [0, 0]
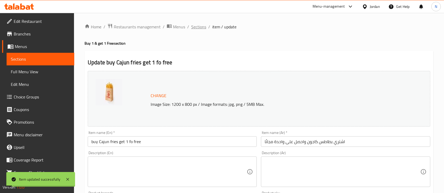
click at [192, 28] on span "Sections" at bounding box center [198, 27] width 15 height 6
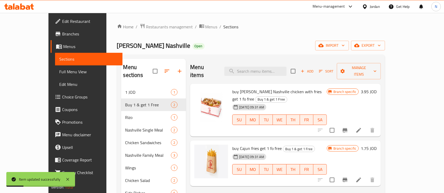
click at [366, 176] on li at bounding box center [358, 180] width 15 height 9
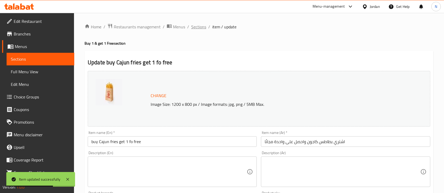
click at [197, 28] on span "Sections" at bounding box center [198, 27] width 15 height 6
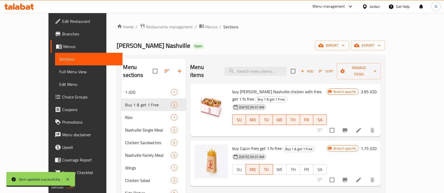
click at [361, 128] on icon at bounding box center [358, 130] width 5 height 5
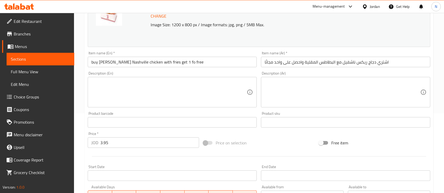
scroll to position [175, 0]
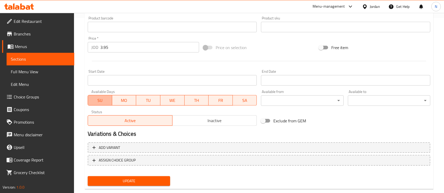
click at [108, 99] on span "SU" at bounding box center [100, 101] width 20 height 8
click at [172, 102] on span "WE" at bounding box center [172, 101] width 20 height 8
click at [196, 100] on span "TH" at bounding box center [196, 101] width 20 height 8
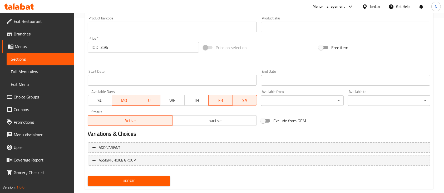
click at [213, 100] on span "FR" at bounding box center [221, 101] width 20 height 8
click at [247, 102] on span "SA" at bounding box center [245, 101] width 20 height 8
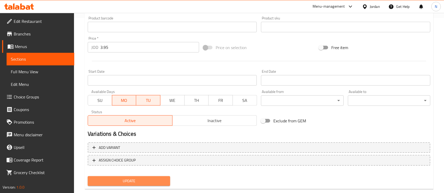
click at [148, 180] on span "Update" at bounding box center [129, 181] width 74 height 7
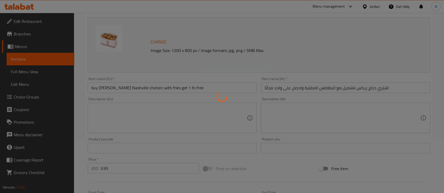
scroll to position [0, 0]
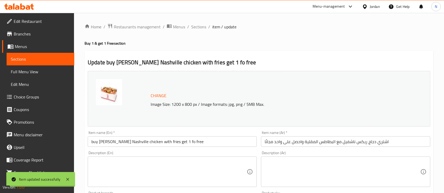
click at [195, 24] on span "Sections" at bounding box center [198, 27] width 15 height 6
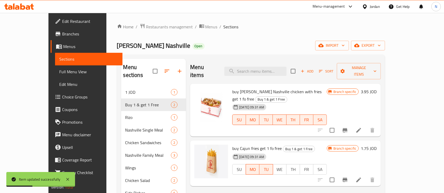
click at [62, 34] on span "Branches" at bounding box center [90, 34] width 56 height 6
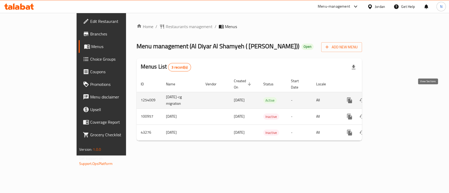
click at [390, 98] on icon "enhanced table" at bounding box center [387, 100] width 5 height 5
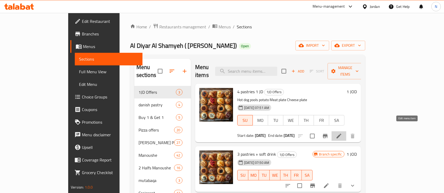
click at [342, 133] on icon at bounding box center [339, 136] width 6 height 6
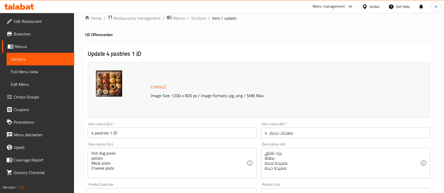
scroll to position [70, 0]
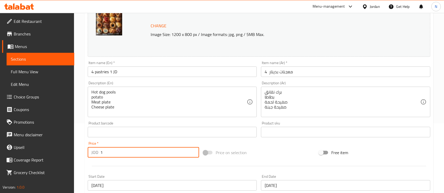
drag, startPoint x: 108, startPoint y: 155, endPoint x: 97, endPoint y: 154, distance: 11.1
click at [97, 154] on div "JOD 1 Price *" at bounding box center [143, 152] width 111 height 11
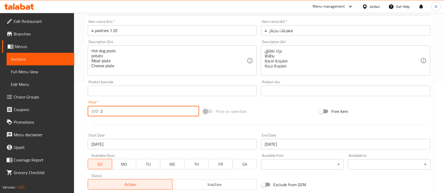
scroll to position [186, 0]
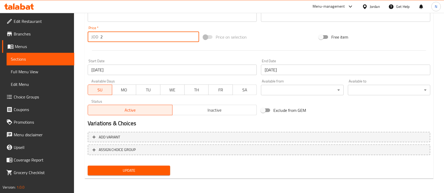
type input "2"
click at [131, 170] on span "Update" at bounding box center [129, 171] width 74 height 7
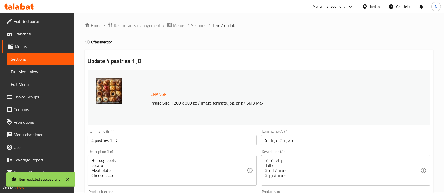
scroll to position [0, 0]
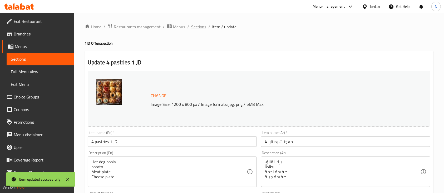
click at [202, 27] on span "Sections" at bounding box center [198, 27] width 15 height 6
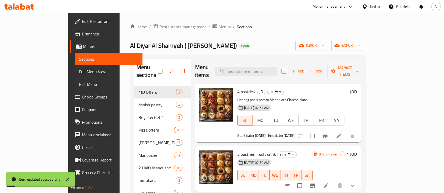
scroll to position [35, 0]
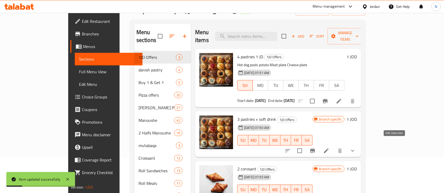
click at [328, 149] on icon at bounding box center [326, 151] width 5 height 5
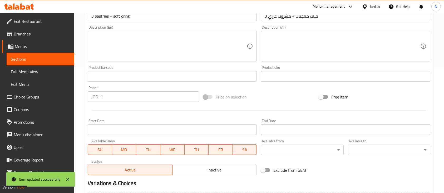
scroll to position [140, 0]
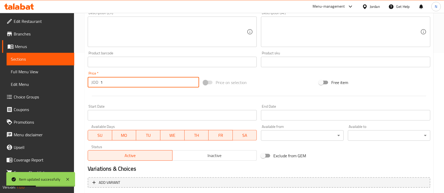
drag, startPoint x: 113, startPoint y: 81, endPoint x: 93, endPoint y: 82, distance: 20.0
click at [93, 82] on div "JOD 1 Price *" at bounding box center [143, 82] width 111 height 11
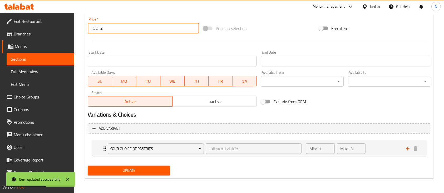
type input "2"
click at [149, 169] on span "Update" at bounding box center [129, 171] width 74 height 7
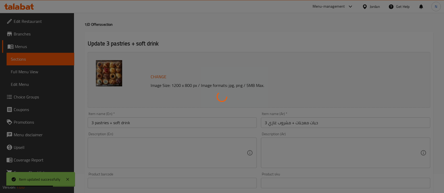
scroll to position [0, 0]
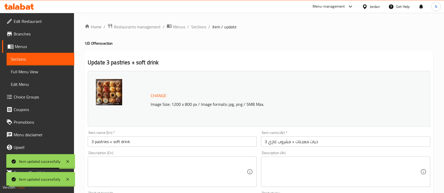
click at [199, 26] on span "Sections" at bounding box center [198, 27] width 15 height 6
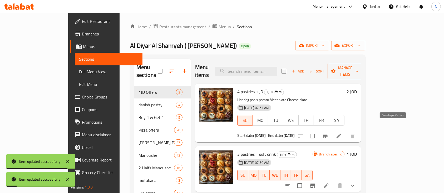
click at [328, 133] on icon "Branch-specific-item" at bounding box center [325, 136] width 6 height 6
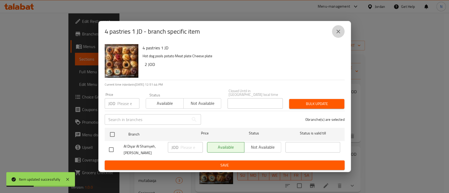
click at [343, 35] on button "close" at bounding box center [338, 31] width 13 height 13
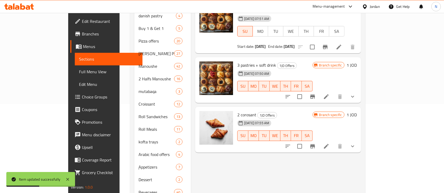
scroll to position [105, 0]
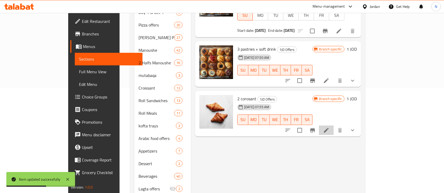
click at [333, 126] on li at bounding box center [326, 130] width 15 height 9
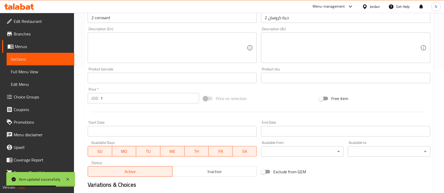
scroll to position [175, 0]
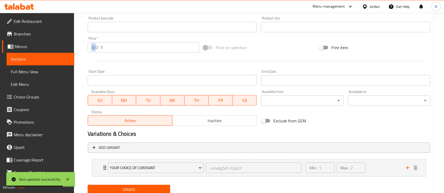
drag, startPoint x: 109, startPoint y: 41, endPoint x: 94, endPoint y: 44, distance: 14.9
click at [94, 44] on div "Price   * JOD 1 Price *" at bounding box center [143, 45] width 111 height 16
drag, startPoint x: 118, startPoint y: 48, endPoint x: 89, endPoint y: 44, distance: 29.5
click at [89, 44] on div "JOD 1 Price *" at bounding box center [143, 47] width 111 height 11
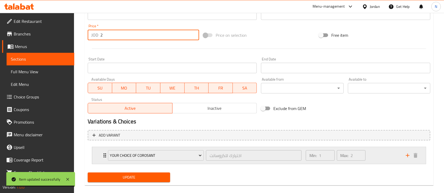
scroll to position [195, 0]
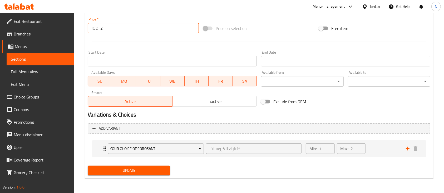
type input "2"
click at [150, 166] on button "Update" at bounding box center [129, 171] width 82 height 10
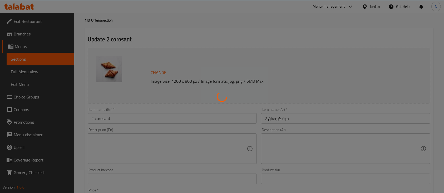
scroll to position [0, 0]
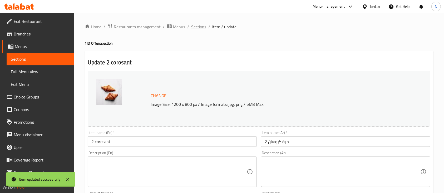
click at [201, 24] on span "Sections" at bounding box center [198, 27] width 15 height 6
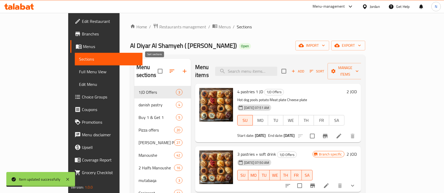
click at [169, 68] on icon "button" at bounding box center [172, 71] width 6 height 6
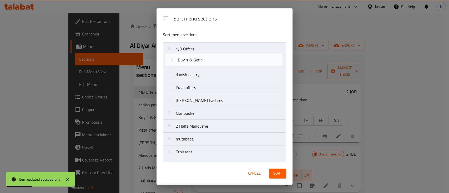
drag, startPoint x: 192, startPoint y: 77, endPoint x: 195, endPoint y: 60, distance: 16.9
click at [195, 60] on nav "1JD Offers danish pastry Buy 1 & Get 1 Pizza offers Shami Pastries Manoushe 2 H…" at bounding box center [224, 184] width 123 height 284
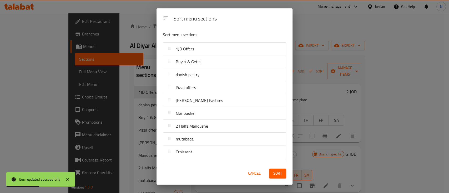
click at [271, 174] on button "Sort" at bounding box center [277, 174] width 17 height 10
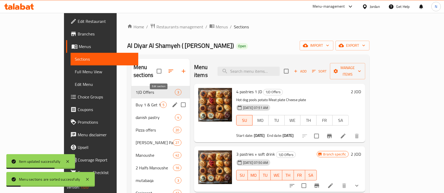
click at [172, 102] on icon "edit" at bounding box center [175, 105] width 6 height 6
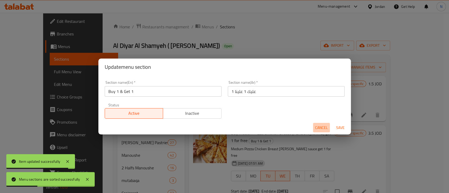
click at [321, 129] on span "Cancel" at bounding box center [321, 128] width 13 height 7
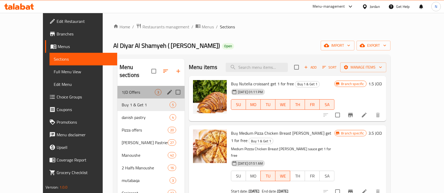
click at [130, 86] on div "1JD Offers 3" at bounding box center [150, 92] width 67 height 13
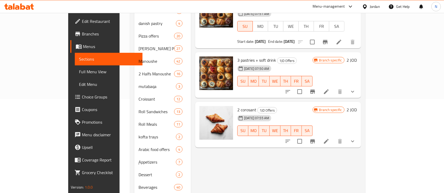
scroll to position [105, 0]
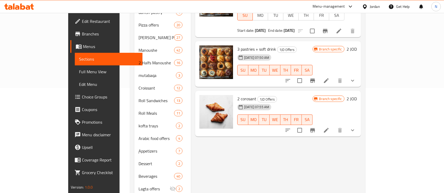
click at [329, 78] on icon at bounding box center [326, 81] width 6 height 6
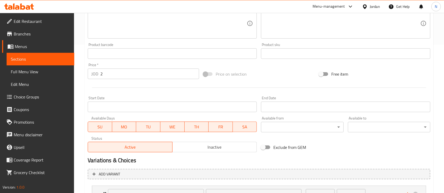
scroll to position [195, 0]
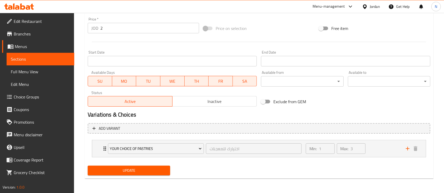
click at [121, 82] on span "MO" at bounding box center [124, 82] width 20 height 8
click at [153, 81] on span "TU" at bounding box center [148, 82] width 20 height 8
click at [167, 81] on span "WE" at bounding box center [172, 82] width 20 height 8
click at [204, 80] on span "TH" at bounding box center [196, 82] width 20 height 8
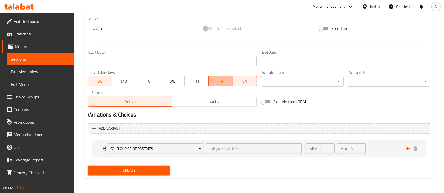
click at [226, 79] on span "FR" at bounding box center [221, 82] width 20 height 8
click at [237, 80] on span "SA" at bounding box center [245, 82] width 20 height 8
click at [153, 169] on span "Update" at bounding box center [129, 171] width 74 height 7
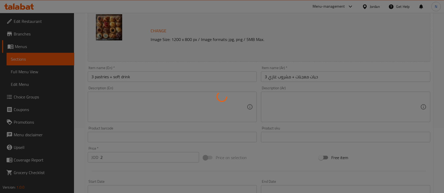
scroll to position [0, 0]
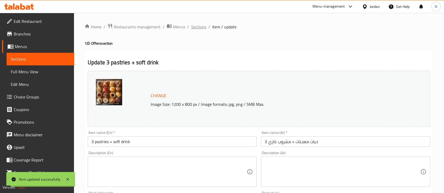
click at [205, 25] on span "Sections" at bounding box center [198, 27] width 15 height 6
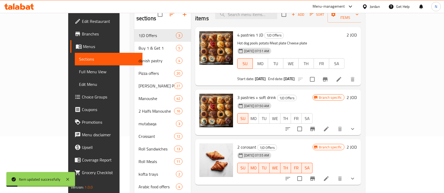
scroll to position [70, 0]
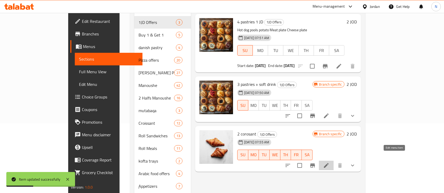
click at [329, 163] on icon at bounding box center [326, 166] width 6 height 6
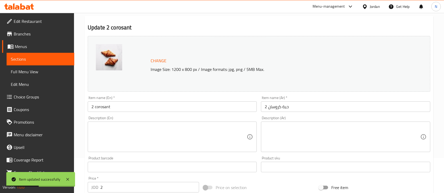
scroll to position [140, 0]
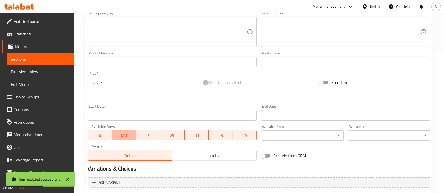
click at [126, 132] on span "MO" at bounding box center [124, 136] width 20 height 8
click at [154, 137] on span "TU" at bounding box center [148, 136] width 20 height 8
drag, startPoint x: 168, startPoint y: 137, endPoint x: 187, endPoint y: 137, distance: 19.7
click at [168, 137] on span "WE" at bounding box center [172, 136] width 20 height 8
click at [189, 137] on span "TH" at bounding box center [196, 136] width 20 height 8
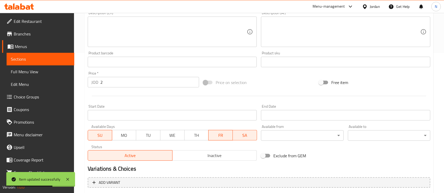
click at [207, 136] on button "TH" at bounding box center [196, 135] width 24 height 11
click at [231, 136] on button "FR" at bounding box center [220, 135] width 24 height 11
drag, startPoint x: 247, startPoint y: 136, endPoint x: 242, endPoint y: 137, distance: 5.5
click at [247, 137] on span "SA" at bounding box center [245, 136] width 20 height 8
click at [193, 134] on span "TH" at bounding box center [197, 136] width 20 height 8
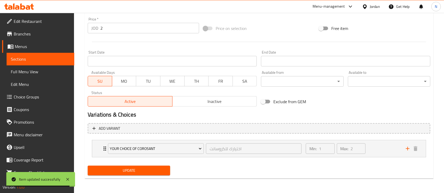
click at [148, 168] on span "Update" at bounding box center [129, 171] width 74 height 7
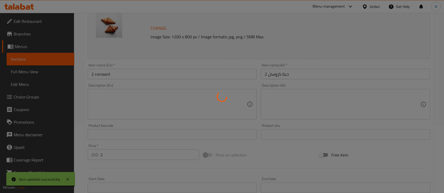
scroll to position [0, 0]
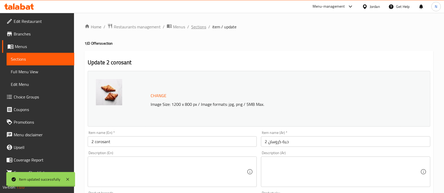
click at [199, 27] on span "Sections" at bounding box center [198, 27] width 15 height 6
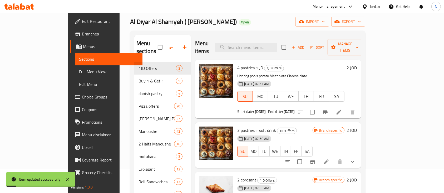
scroll to position [35, 0]
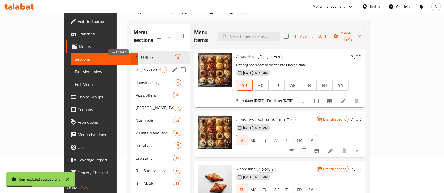
click at [136, 67] on span "Buy 1 & Get 1" at bounding box center [148, 70] width 24 height 6
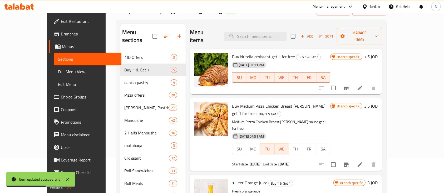
click at [234, 74] on span "SU" at bounding box center [239, 78] width 10 height 8
click at [286, 74] on span "WE" at bounding box center [281, 78] width 10 height 8
click at [302, 74] on button "TH" at bounding box center [295, 77] width 14 height 11
click at [314, 74] on span "FR" at bounding box center [309, 78] width 10 height 8
click at [328, 74] on span "SA" at bounding box center [323, 78] width 10 height 8
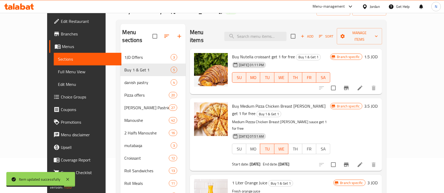
click at [314, 74] on span "FR" at bounding box center [309, 78] width 10 height 8
click at [300, 74] on span "TH" at bounding box center [295, 78] width 10 height 8
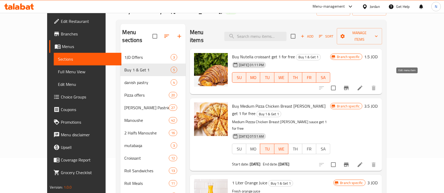
click at [363, 85] on icon at bounding box center [360, 88] width 6 height 6
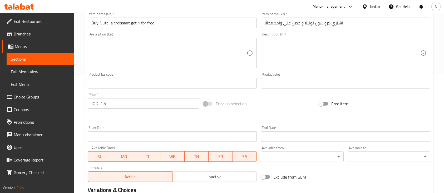
scroll to position [140, 0]
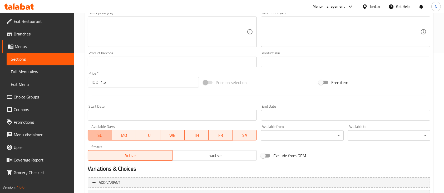
click at [104, 134] on span "SU" at bounding box center [100, 136] width 20 height 8
drag, startPoint x: 175, startPoint y: 134, endPoint x: 178, endPoint y: 134, distance: 3.4
click at [176, 134] on span "WE" at bounding box center [172, 136] width 20 height 8
click at [195, 134] on span "TH" at bounding box center [196, 136] width 20 height 8
click at [212, 134] on span "FR" at bounding box center [221, 136] width 20 height 8
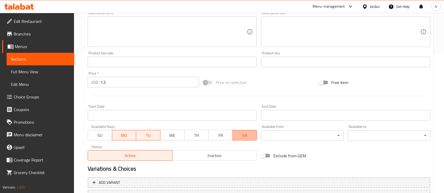
click at [249, 136] on span "SA" at bounding box center [245, 136] width 20 height 8
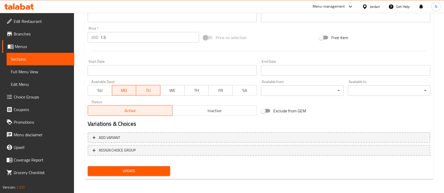
scroll to position [186, 0]
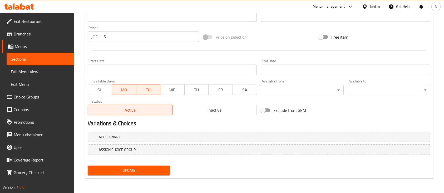
click at [154, 167] on button "Update" at bounding box center [129, 171] width 82 height 10
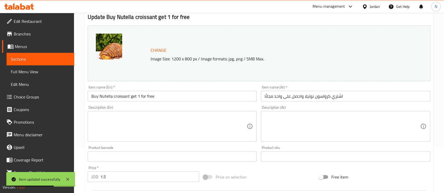
scroll to position [0, 0]
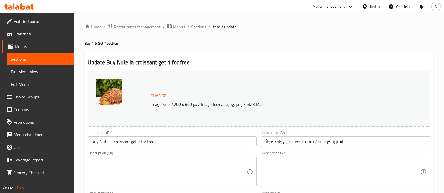
click at [201, 28] on span "Sections" at bounding box center [198, 27] width 15 height 6
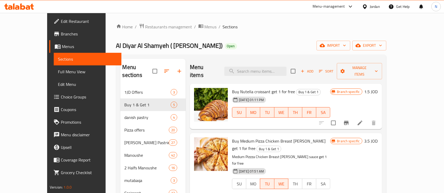
scroll to position [35, 0]
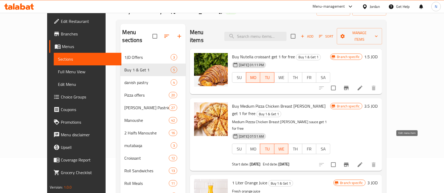
click at [362, 163] on icon at bounding box center [359, 165] width 5 height 5
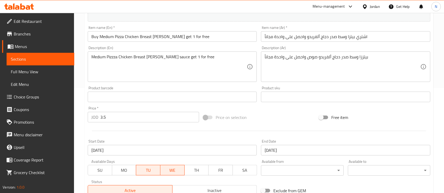
scroll to position [140, 0]
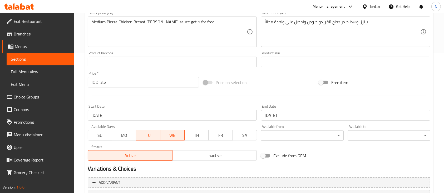
click at [126, 137] on span "MO" at bounding box center [124, 136] width 20 height 8
click at [177, 138] on span "WE" at bounding box center [172, 136] width 20 height 8
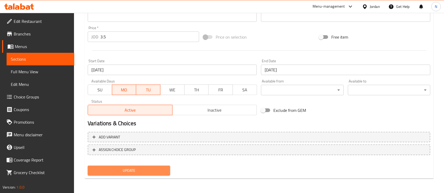
click at [164, 170] on span "Update" at bounding box center [129, 171] width 74 height 7
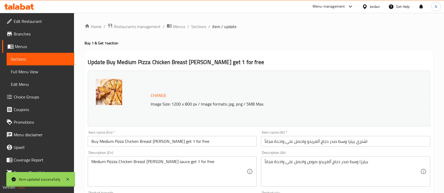
scroll to position [0, 0]
click at [203, 28] on span "Sections" at bounding box center [198, 27] width 15 height 6
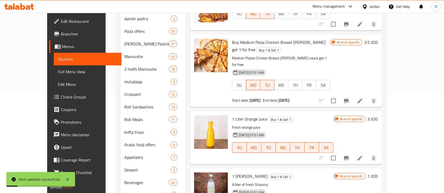
scroll to position [105, 0]
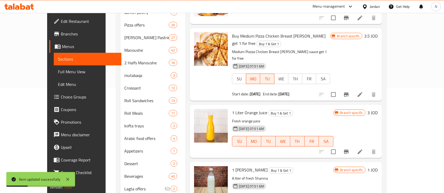
click at [367, 147] on li at bounding box center [359, 151] width 15 height 9
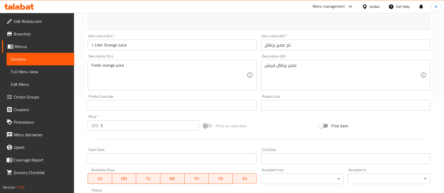
scroll to position [175, 0]
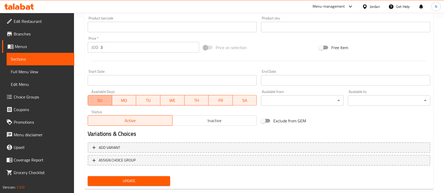
click at [108, 101] on span "SU" at bounding box center [100, 101] width 20 height 8
click at [178, 98] on span "WE" at bounding box center [172, 101] width 20 height 8
click at [198, 101] on span "TH" at bounding box center [196, 101] width 20 height 8
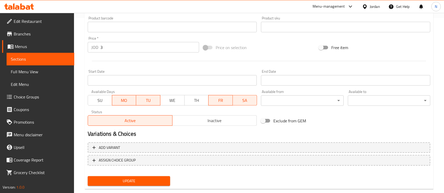
click at [223, 102] on span "FR" at bounding box center [221, 101] width 20 height 8
click at [244, 101] on span "SA" at bounding box center [245, 101] width 20 height 8
click at [163, 178] on span "Update" at bounding box center [129, 181] width 74 height 7
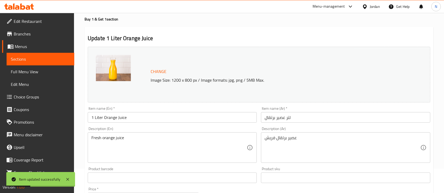
scroll to position [0, 0]
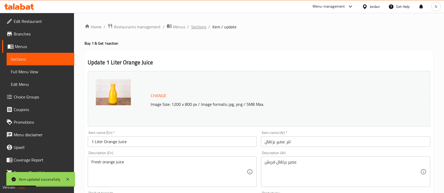
click at [195, 27] on span "Sections" at bounding box center [198, 27] width 15 height 6
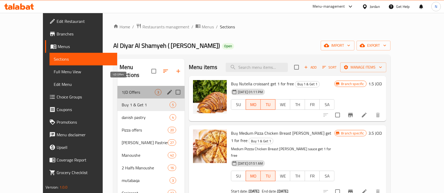
click at [132, 89] on span "1JD Offers" at bounding box center [138, 92] width 33 height 6
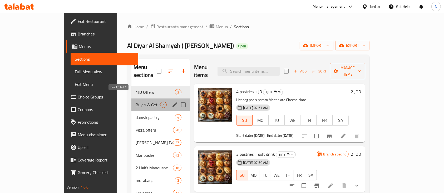
click at [136, 102] on span "Buy 1 & Get 1" at bounding box center [148, 105] width 24 height 6
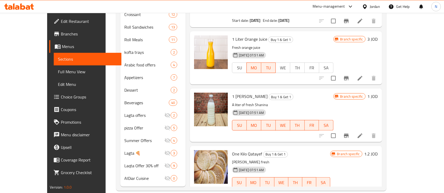
scroll to position [179, 0]
click at [61, 32] on span "Branches" at bounding box center [89, 34] width 56 height 6
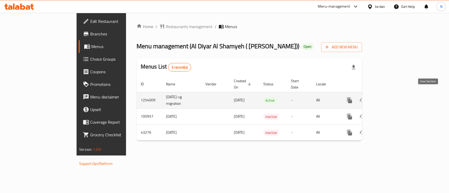
click at [391, 97] on icon "enhanced table" at bounding box center [388, 100] width 6 height 6
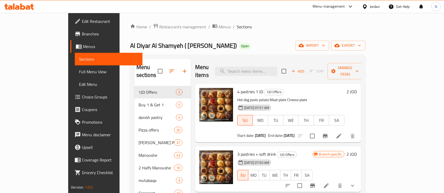
click at [22, 8] on icon at bounding box center [19, 6] width 30 height 6
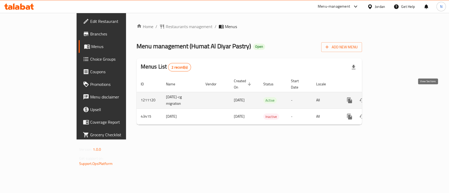
click at [394, 94] on link "enhanced table" at bounding box center [387, 100] width 13 height 13
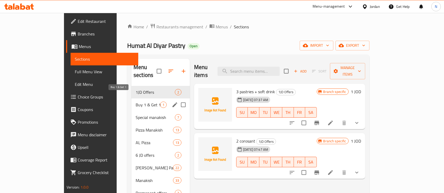
click at [136, 102] on span "Buy 1 & Get 1" at bounding box center [148, 105] width 24 height 6
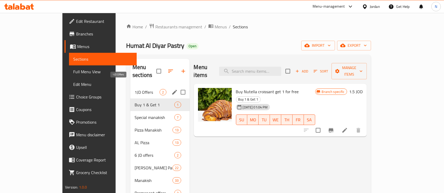
click at [134, 89] on span "1JD Offers" at bounding box center [146, 92] width 25 height 6
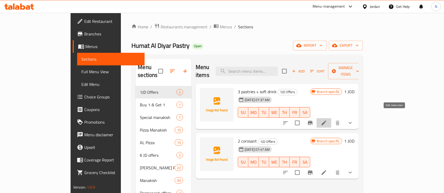
click at [326, 121] on icon at bounding box center [323, 123] width 5 height 5
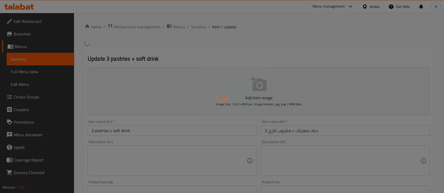
type input "اختيارك للمعجنات"
type input "1"
type input "3"
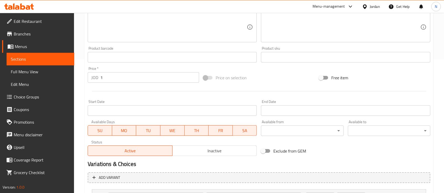
scroll to position [140, 0]
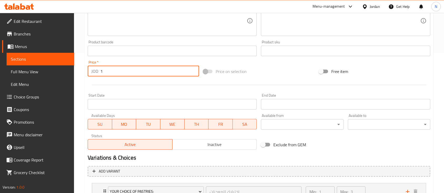
drag, startPoint x: 108, startPoint y: 72, endPoint x: 94, endPoint y: 73, distance: 14.2
click at [94, 73] on div "JOD 1 Price *" at bounding box center [143, 71] width 111 height 11
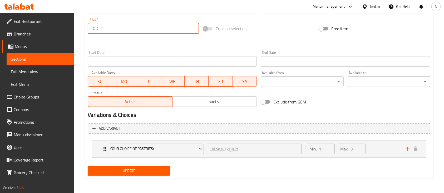
scroll to position [183, 0]
type input "2"
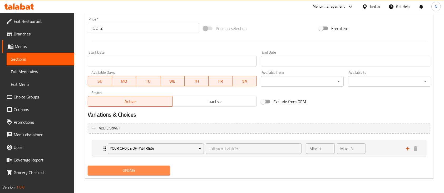
click at [128, 174] on button "Update" at bounding box center [129, 171] width 82 height 10
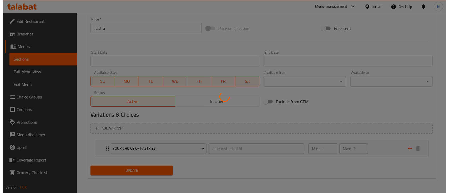
scroll to position [0, 0]
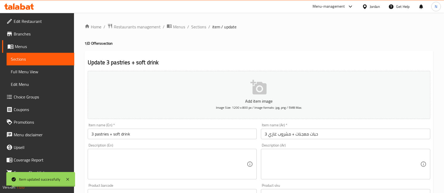
click at [200, 27] on span "Sections" at bounding box center [198, 27] width 15 height 6
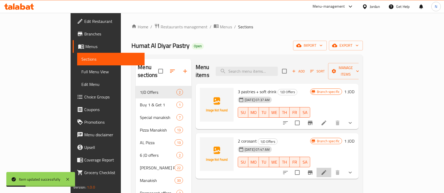
click at [331, 168] on li at bounding box center [323, 172] width 15 height 9
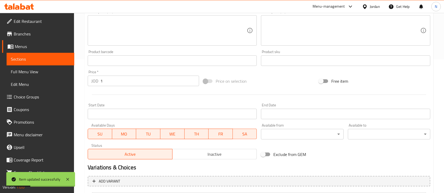
scroll to position [140, 0]
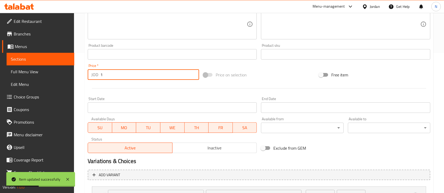
drag, startPoint x: 119, startPoint y: 75, endPoint x: 95, endPoint y: 75, distance: 24.2
click at [95, 75] on div "JOD 1 Price *" at bounding box center [143, 74] width 111 height 11
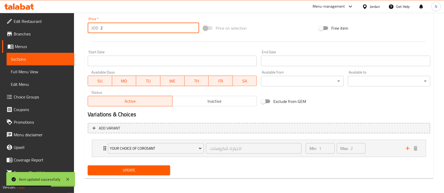
type input "2"
click at [126, 171] on span "Update" at bounding box center [129, 170] width 74 height 7
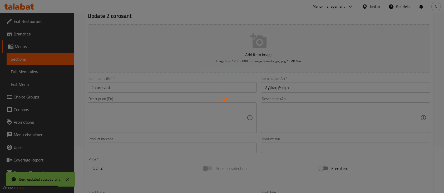
scroll to position [0, 0]
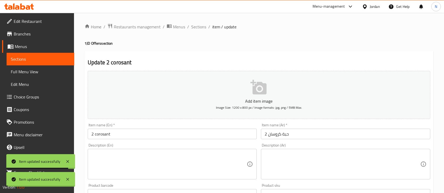
click at [196, 28] on span "Sections" at bounding box center [198, 27] width 15 height 6
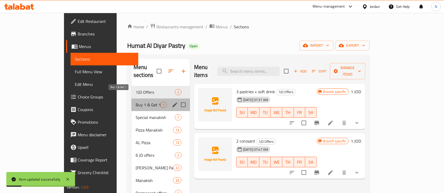
click at [136, 102] on span "Buy 1 & Get 1" at bounding box center [148, 105] width 24 height 6
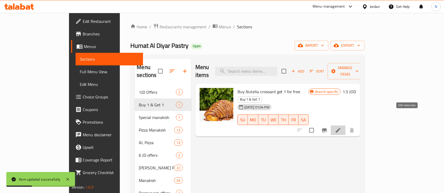
click at [341, 127] on icon at bounding box center [338, 130] width 6 height 6
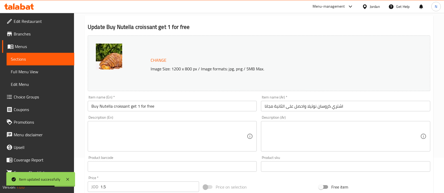
scroll to position [70, 0]
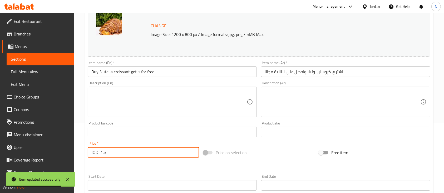
drag, startPoint x: 112, startPoint y: 154, endPoint x: 88, endPoint y: 153, distance: 23.8
click at [88, 153] on div "JOD 1.5 Price *" at bounding box center [143, 152] width 111 height 11
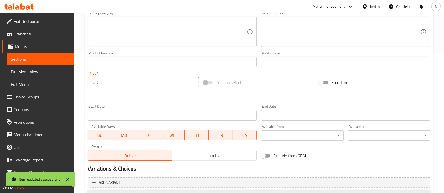
scroll to position [186, 0]
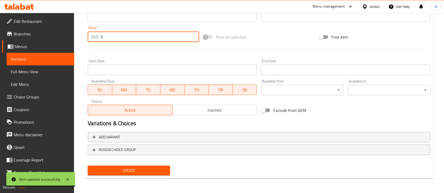
type input "3"
click at [121, 170] on span "Update" at bounding box center [129, 171] width 74 height 7
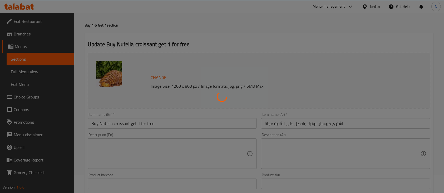
scroll to position [0, 0]
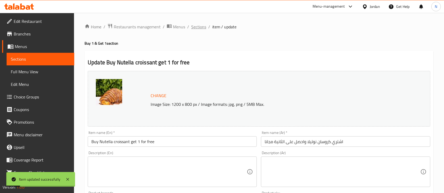
click at [200, 26] on span "Sections" at bounding box center [198, 27] width 15 height 6
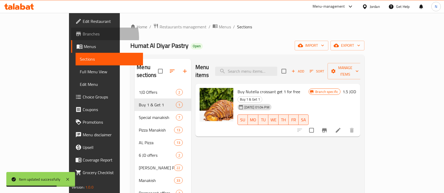
click at [83, 37] on span "Branches" at bounding box center [111, 34] width 56 height 6
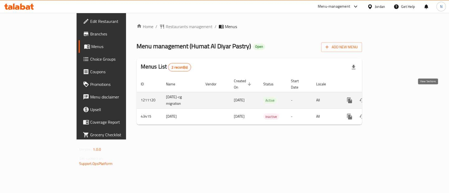
click at [391, 97] on icon "enhanced table" at bounding box center [388, 100] width 6 height 6
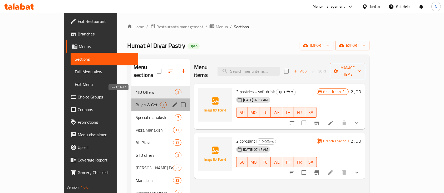
click at [136, 102] on span "Buy 1 & Get 1" at bounding box center [148, 105] width 24 height 6
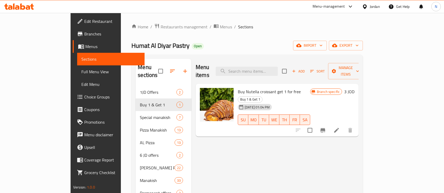
click at [341, 9] on div "Menu-management" at bounding box center [328, 6] width 32 height 6
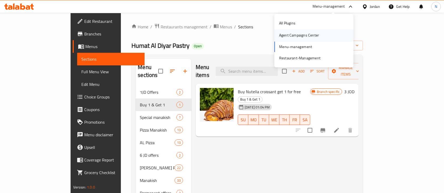
click at [292, 33] on div "Agent Campaigns Center" at bounding box center [299, 36] width 40 height 6
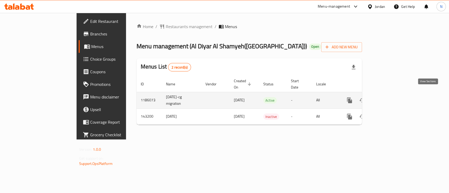
click at [390, 98] on icon "enhanced table" at bounding box center [387, 100] width 5 height 5
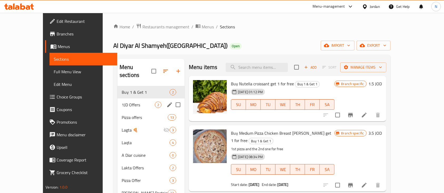
click at [120, 101] on div "1JD Offers 2" at bounding box center [150, 105] width 67 height 13
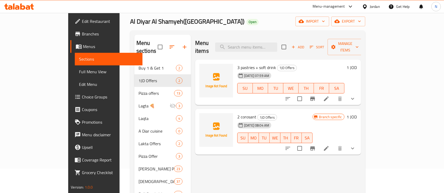
scroll to position [35, 0]
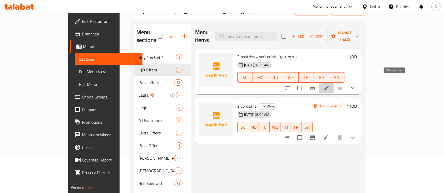
click at [328, 86] on icon at bounding box center [326, 88] width 5 height 5
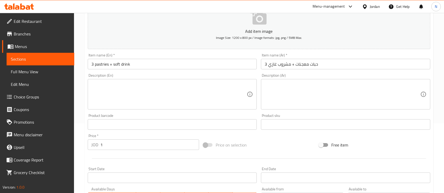
scroll to position [105, 0]
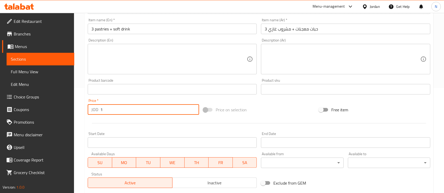
drag, startPoint x: 116, startPoint y: 112, endPoint x: 93, endPoint y: 111, distance: 22.7
click at [93, 111] on div "JOD 1 Price *" at bounding box center [143, 109] width 111 height 11
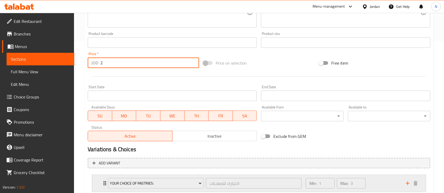
scroll to position [187, 0]
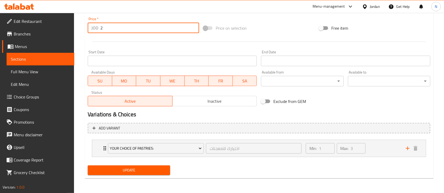
type input "2"
click at [122, 169] on span "Update" at bounding box center [129, 170] width 74 height 7
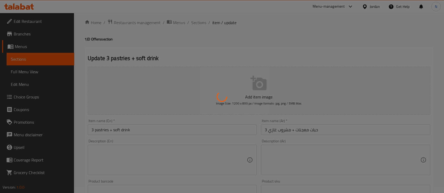
scroll to position [0, 0]
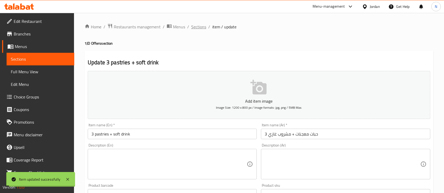
click at [202, 24] on span "Sections" at bounding box center [198, 27] width 15 height 6
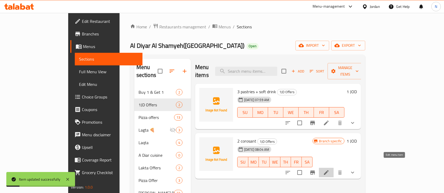
click at [329, 170] on icon at bounding box center [326, 173] width 6 height 6
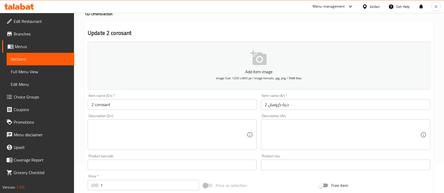
scroll to position [70, 0]
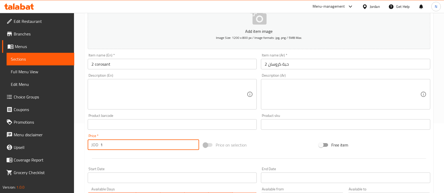
drag, startPoint x: 118, startPoint y: 146, endPoint x: 100, endPoint y: 147, distance: 17.6
click at [100, 147] on input "1" at bounding box center [149, 145] width 99 height 11
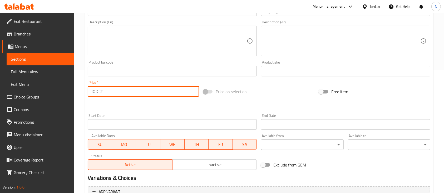
scroll to position [187, 0]
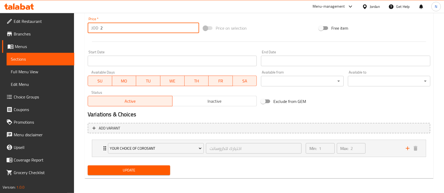
type input "2"
click at [131, 169] on span "Update" at bounding box center [129, 170] width 74 height 7
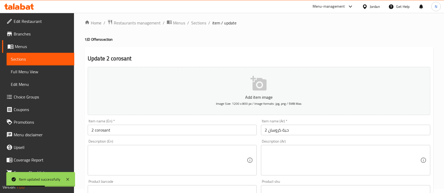
scroll to position [0, 0]
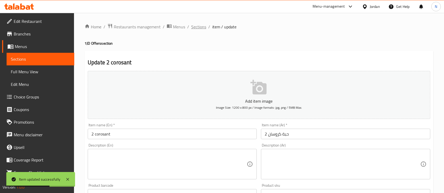
click at [193, 27] on span "Sections" at bounding box center [198, 27] width 15 height 6
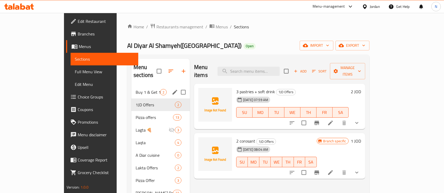
click at [131, 89] on div "Buy 1 & Get 1 2" at bounding box center [160, 92] width 58 height 13
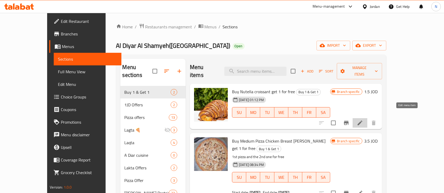
click at [363, 120] on icon at bounding box center [360, 123] width 6 height 6
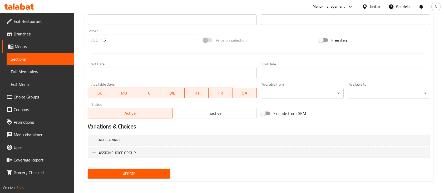
scroll to position [182, 0]
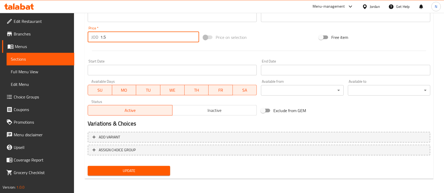
drag, startPoint x: 113, startPoint y: 33, endPoint x: 96, endPoint y: 38, distance: 17.5
click at [96, 38] on div "JOD 1.5 Price *" at bounding box center [143, 37] width 111 height 11
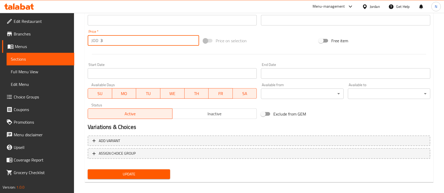
type input "3"
click at [149, 170] on button "Update" at bounding box center [129, 175] width 82 height 10
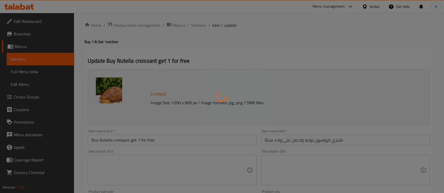
scroll to position [0, 0]
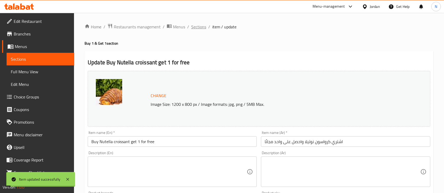
click at [198, 28] on span "Sections" at bounding box center [198, 27] width 15 height 6
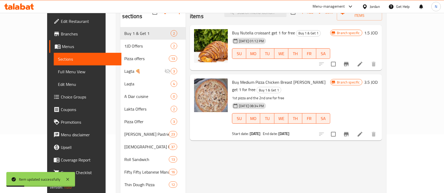
scroll to position [70, 0]
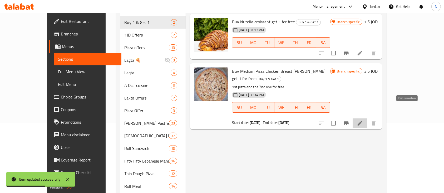
click at [363, 120] on icon at bounding box center [360, 123] width 6 height 6
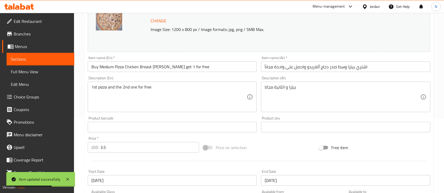
scroll to position [105, 0]
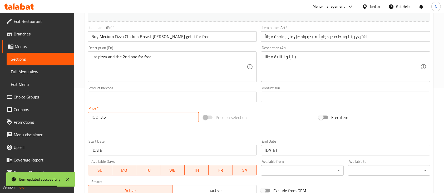
drag, startPoint x: 112, startPoint y: 117, endPoint x: 93, endPoint y: 116, distance: 19.3
click at [93, 116] on div "JOD 3.5 Price *" at bounding box center [143, 117] width 111 height 11
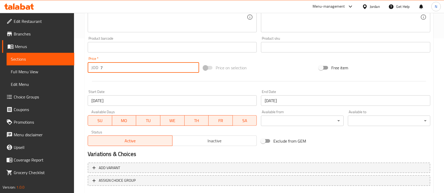
scroll to position [186, 0]
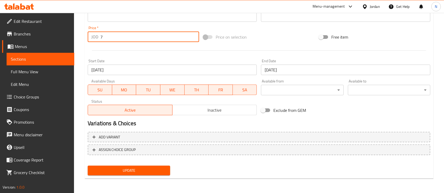
type input "7"
click at [135, 172] on span "Update" at bounding box center [129, 171] width 74 height 7
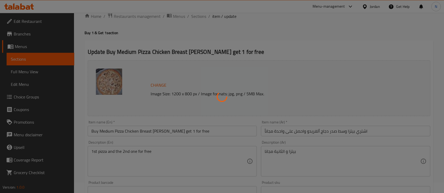
scroll to position [0, 0]
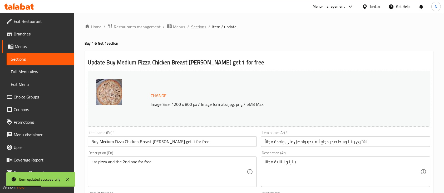
click at [200, 26] on span "Sections" at bounding box center [198, 27] width 15 height 6
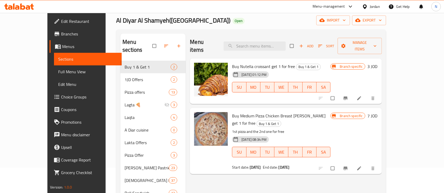
scroll to position [35, 0]
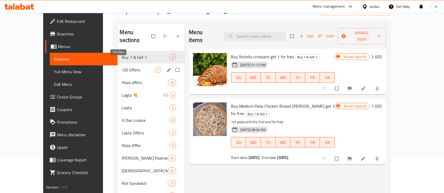
click at [122, 67] on span "1JD Offers" at bounding box center [138, 70] width 33 height 6
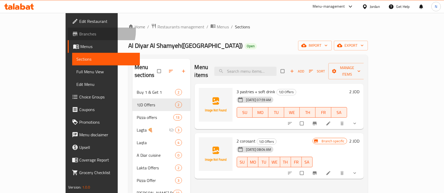
click at [79, 31] on span "Branches" at bounding box center [107, 34] width 56 height 6
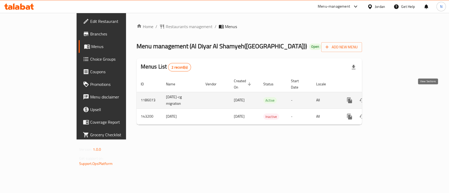
click at [391, 97] on icon "enhanced table" at bounding box center [388, 100] width 6 height 6
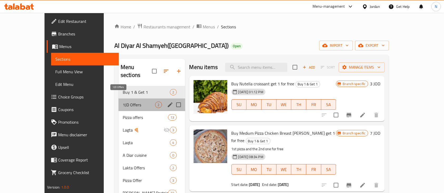
click at [140, 102] on span "1JD Offers" at bounding box center [139, 105] width 33 height 6
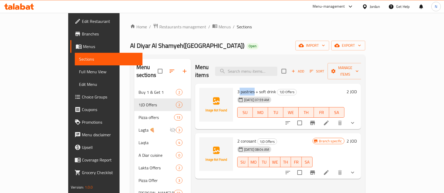
drag, startPoint x: 237, startPoint y: 84, endPoint x: 222, endPoint y: 84, distance: 15.3
click at [237, 88] on span "3 pastries + soft drink" at bounding box center [256, 92] width 39 height 8
copy span "pastries"
drag, startPoint x: 223, startPoint y: 132, endPoint x: 239, endPoint y: 132, distance: 16.6
click at [239, 138] on h6 "2 corosant 1JD Offers" at bounding box center [274, 141] width 75 height 7
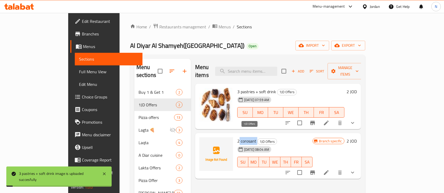
copy h6 "corosant"
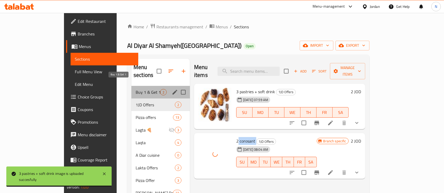
click at [136, 89] on span "Buy 1 & Get 1" at bounding box center [148, 92] width 24 height 6
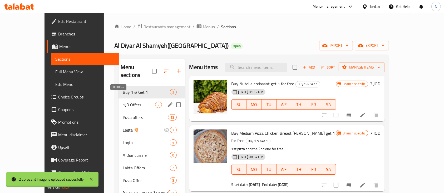
click at [123, 102] on span "1JD Offers" at bounding box center [139, 105] width 33 height 6
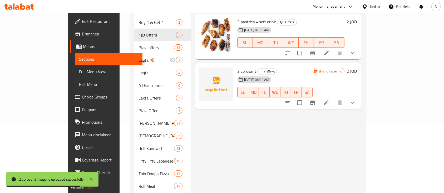
scroll to position [35, 0]
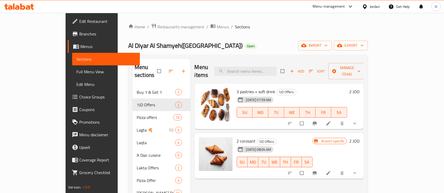
click at [23, 6] on icon at bounding box center [22, 6] width 5 height 6
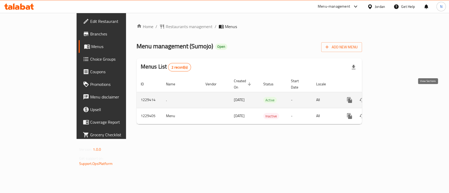
click at [394, 94] on link "enhanced table" at bounding box center [387, 100] width 13 height 13
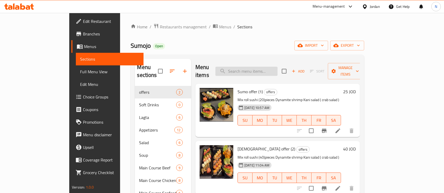
click at [252, 68] on input "search" at bounding box center [246, 71] width 62 height 9
paste input "Crispy [US_STATE]"
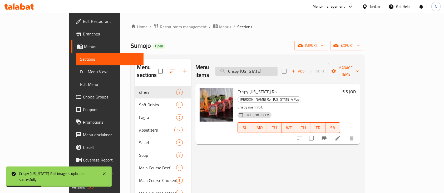
click at [265, 67] on input "Crispy [US_STATE]" at bounding box center [246, 71] width 62 height 9
paste input "Ebi tempura roll"
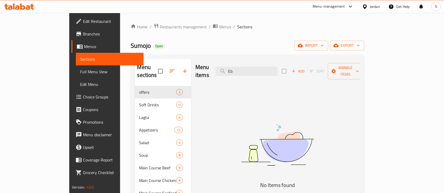
type input "E"
paste input "Ebi tempura roll"
click at [277, 67] on input "tempura roll" at bounding box center [246, 71] width 62 height 9
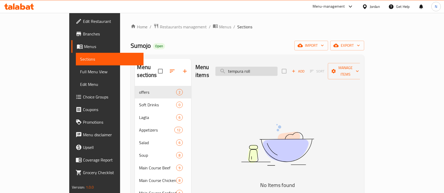
click at [277, 67] on input "tempura roll" at bounding box center [246, 71] width 62 height 9
paste input "Ebi"
click at [257, 68] on input "Ebi tempura roll" at bounding box center [246, 71] width 62 height 9
click at [254, 67] on input "Ebi tempura roll" at bounding box center [246, 71] width 62 height 9
click at [270, 68] on input "Ebi tempura roll" at bounding box center [246, 71] width 62 height 9
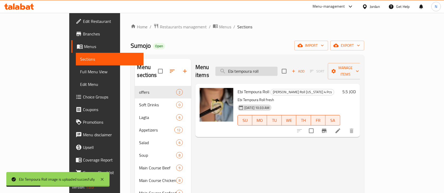
click at [270, 69] on input "Ebi tempoura roll" at bounding box center [246, 71] width 62 height 9
paste input "Dynamite"
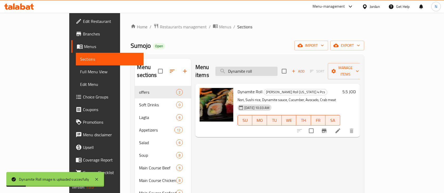
click at [259, 67] on input "Dynamite roll" at bounding box center [246, 71] width 62 height 9
click at [261, 67] on input "Dynamite roll" at bounding box center [246, 71] width 62 height 9
paste input "Rock n"
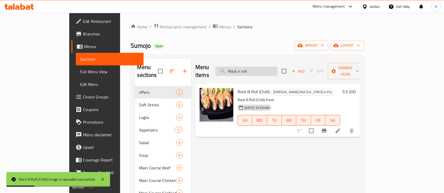
click at [268, 67] on input "Rock n roll" at bounding box center [246, 71] width 62 height 9
paste input "[GEOGRAPHIC_DATA]"
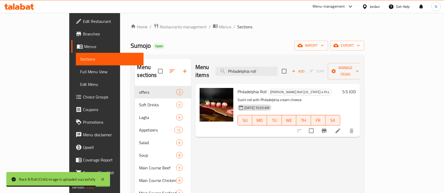
type input "Philadelphia roll"
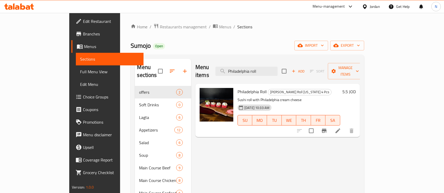
click at [71, 30] on link "Branches" at bounding box center [107, 34] width 72 height 13
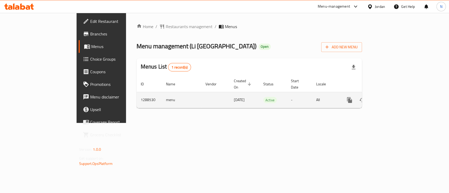
click at [391, 97] on icon "enhanced table" at bounding box center [388, 100] width 6 height 6
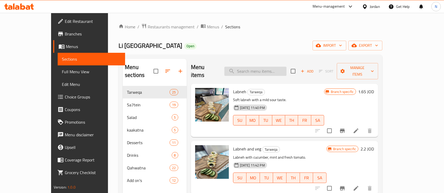
click at [259, 67] on input "search" at bounding box center [255, 71] width 62 height 9
paste input "mozarella"
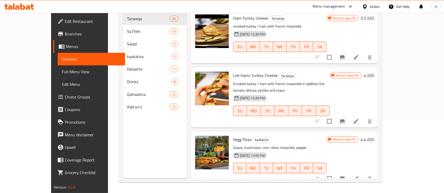
scroll to position [3, 0]
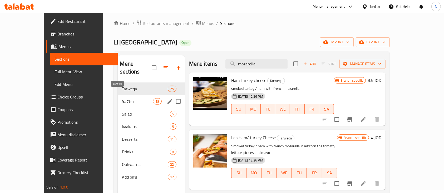
click at [122, 98] on span "Sa7tein" at bounding box center [137, 101] width 31 height 6
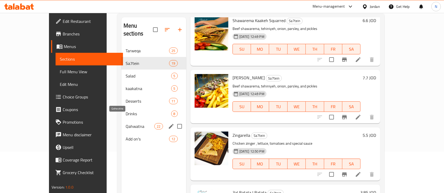
scroll to position [38, 0]
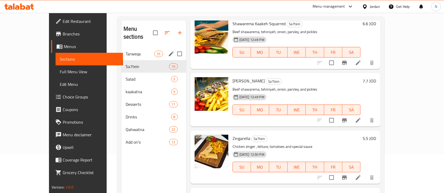
click at [121, 48] on div "Tarweqa 25" at bounding box center [153, 54] width 65 height 13
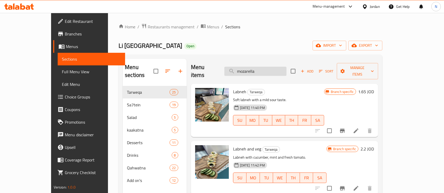
click at [260, 67] on input "mozarella" at bounding box center [255, 71] width 62 height 9
paste input "The mozarell"
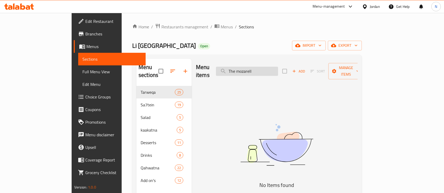
drag, startPoint x: 262, startPoint y: 68, endPoint x: 252, endPoint y: 66, distance: 10.6
click at [252, 67] on input "The mozarell" at bounding box center [247, 71] width 62 height 9
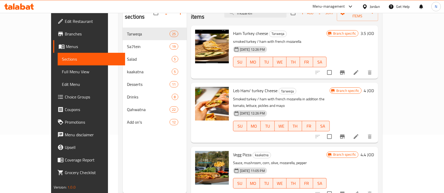
scroll to position [70, 0]
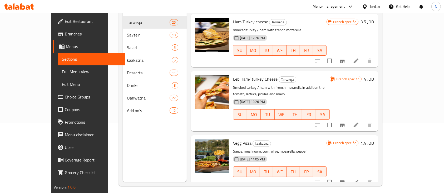
type input "mozarell"
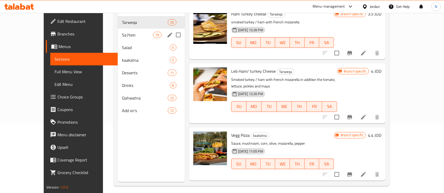
click at [118, 32] on div "Sa7tein 19" at bounding box center [151, 35] width 67 height 13
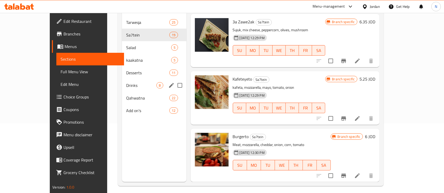
click at [126, 82] on span "Drinks" at bounding box center [141, 85] width 30 height 6
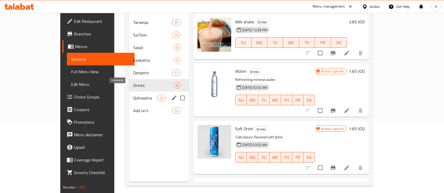
click at [133, 95] on span "Qahwatna" at bounding box center [145, 98] width 24 height 6
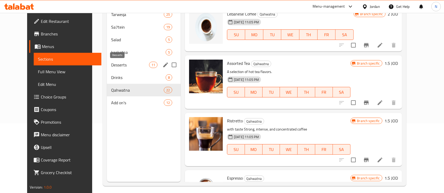
click at [111, 67] on span "Desserts" at bounding box center [130, 65] width 38 height 6
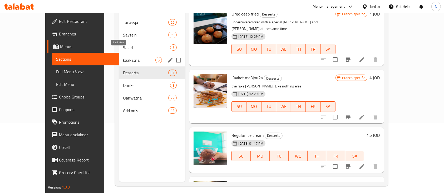
click at [123, 57] on span "kaakatna" at bounding box center [139, 60] width 32 height 6
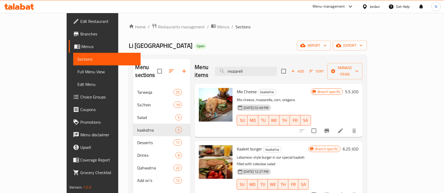
scroll to position [105, 0]
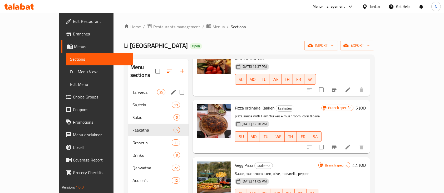
click at [128, 88] on div "Tarweqa 25" at bounding box center [158, 92] width 61 height 13
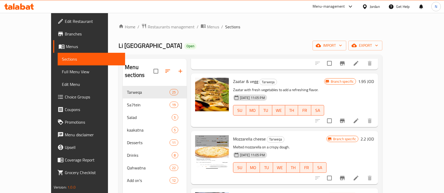
scroll to position [632, 0]
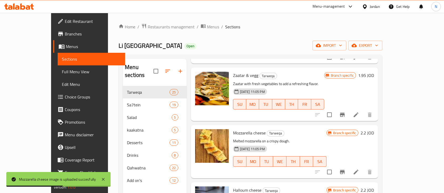
click at [27, 6] on icon at bounding box center [28, 7] width 4 height 4
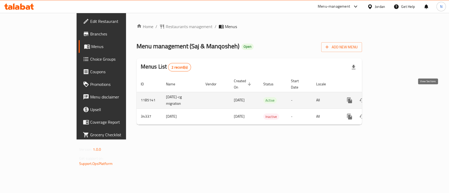
click at [391, 97] on icon "enhanced table" at bounding box center [388, 100] width 6 height 6
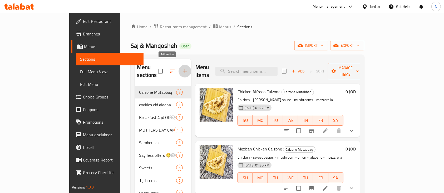
click at [182, 69] on icon "button" at bounding box center [185, 71] width 6 height 6
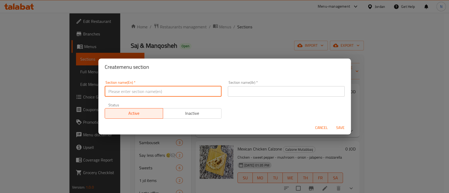
click at [191, 90] on input "text" at bounding box center [163, 91] width 117 height 11
type input "Buy 1 & Get 1"
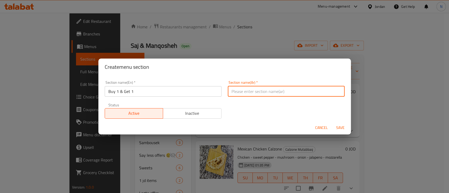
drag, startPoint x: 236, startPoint y: 94, endPoint x: 239, endPoint y: 98, distance: 4.8
click at [236, 94] on input "text" at bounding box center [286, 91] width 117 height 11
type input "1 عليك 1 علينا"
click at [340, 124] on button "Save" at bounding box center [340, 128] width 17 height 10
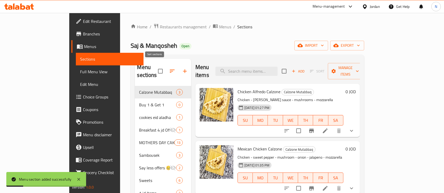
click at [166, 73] on span at bounding box center [172, 71] width 13 height 13
click at [169, 71] on icon "button" at bounding box center [172, 71] width 6 height 6
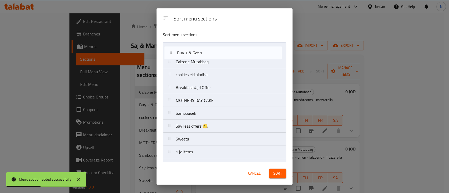
drag, startPoint x: 189, startPoint y: 66, endPoint x: 192, endPoint y: 53, distance: 12.9
click at [192, 53] on nav "Calzone Mutabbaq Buy 1 & Get 1 cookies eid aladha Breakfast 4 jd Offer MOTHERS …" at bounding box center [224, 177] width 123 height 271
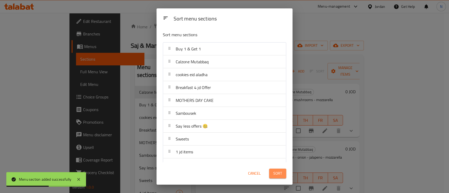
click at [280, 174] on span "Sort" at bounding box center [277, 174] width 9 height 7
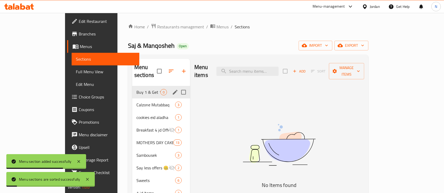
click at [132, 87] on div "Buy 1 & Get 1 0" at bounding box center [161, 92] width 58 height 13
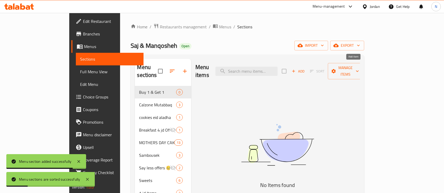
click at [305, 68] on span "Add" at bounding box center [298, 71] width 14 height 6
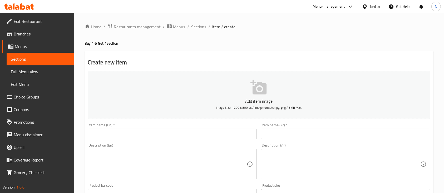
click at [26, 11] on div at bounding box center [19, 6] width 38 height 11
click at [23, 7] on icon at bounding box center [19, 6] width 30 height 6
